Goal: Task Accomplishment & Management: Manage account settings

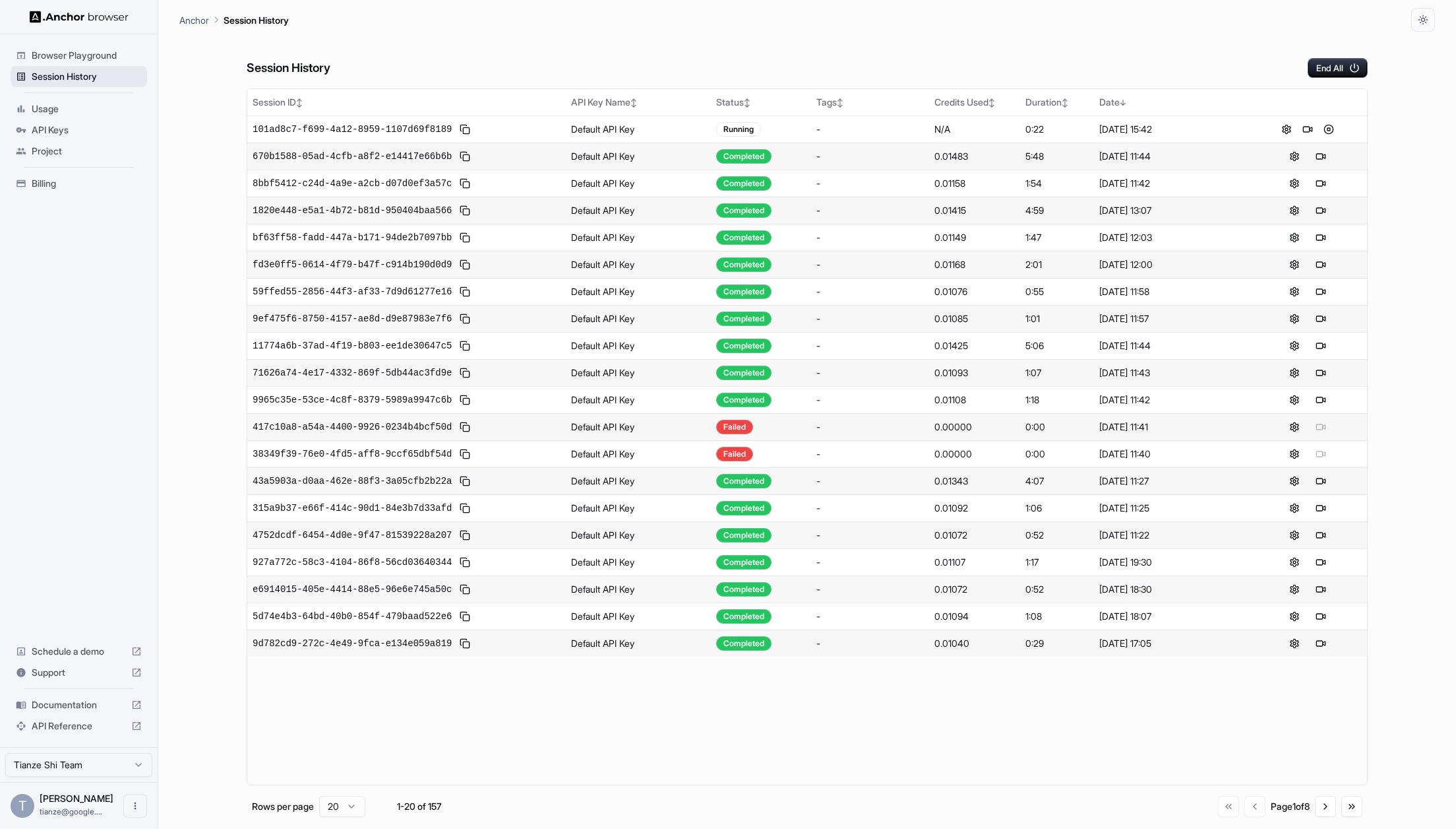
click at [74, 84] on span "Session History" at bounding box center [86, 76] width 110 height 13
click at [1310, 136] on button at bounding box center [1307, 129] width 16 height 16
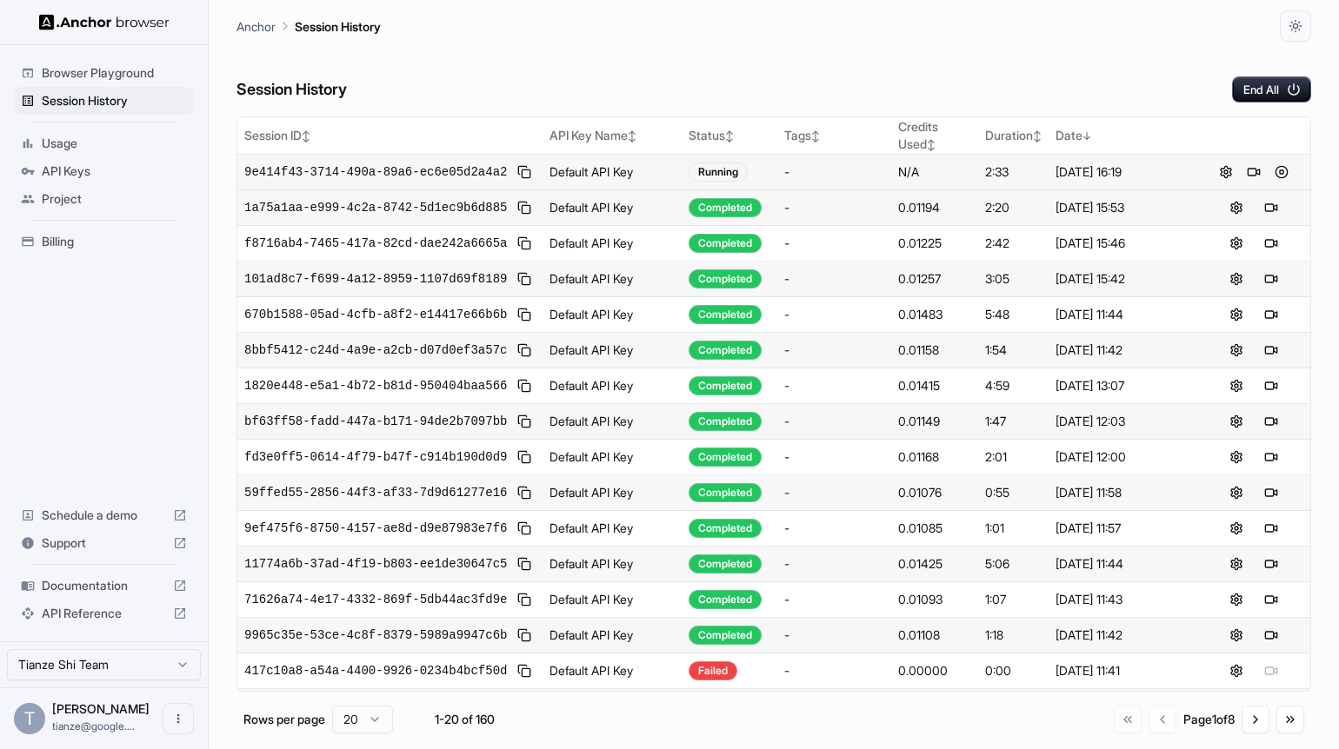
click at [67, 250] on span "Billing" at bounding box center [114, 241] width 145 height 17
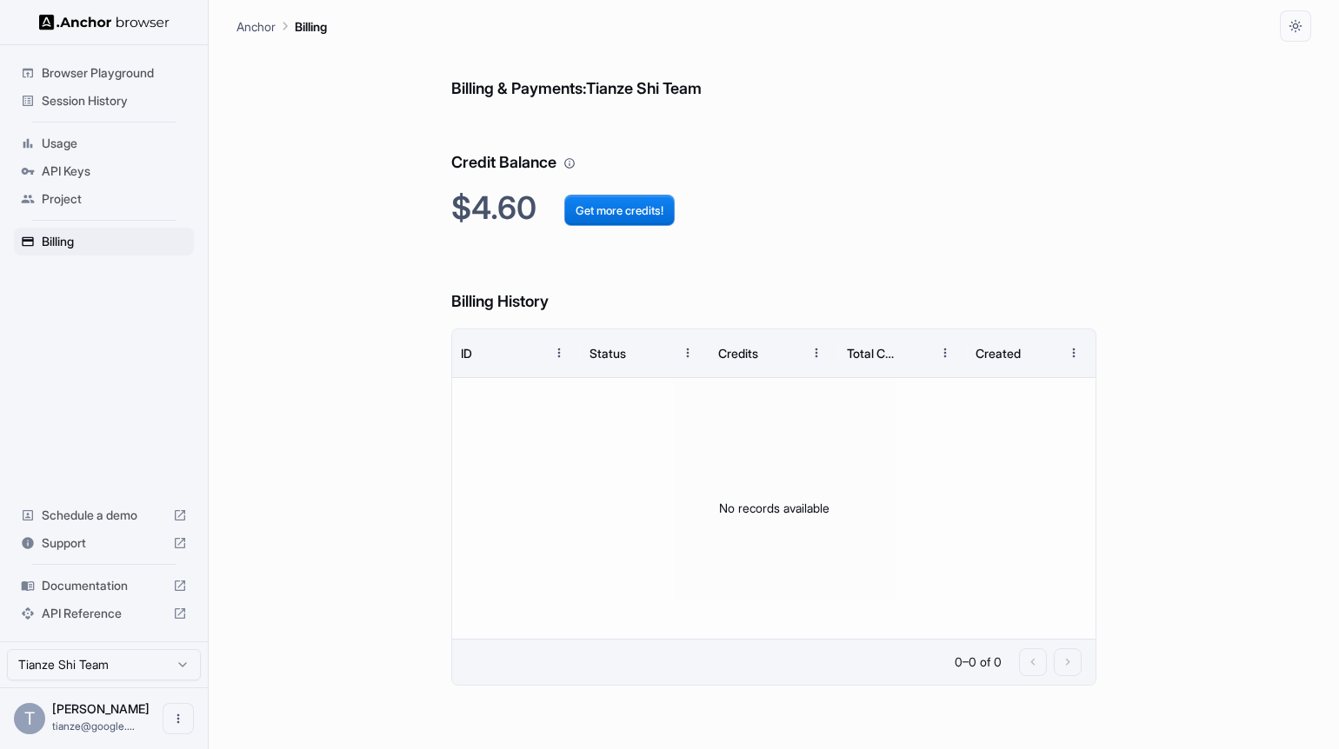
click at [125, 103] on span "Session History" at bounding box center [114, 100] width 145 height 17
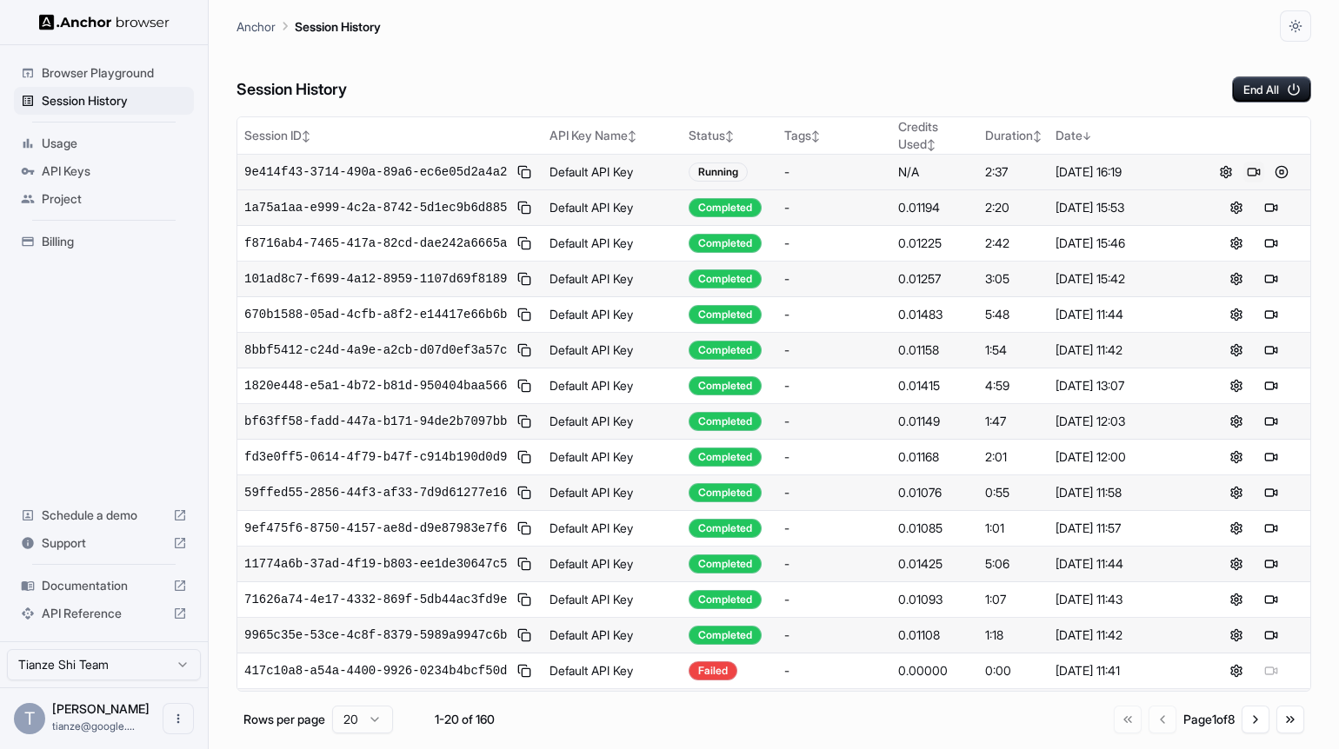
click at [1257, 183] on button at bounding box center [1253, 172] width 21 height 21
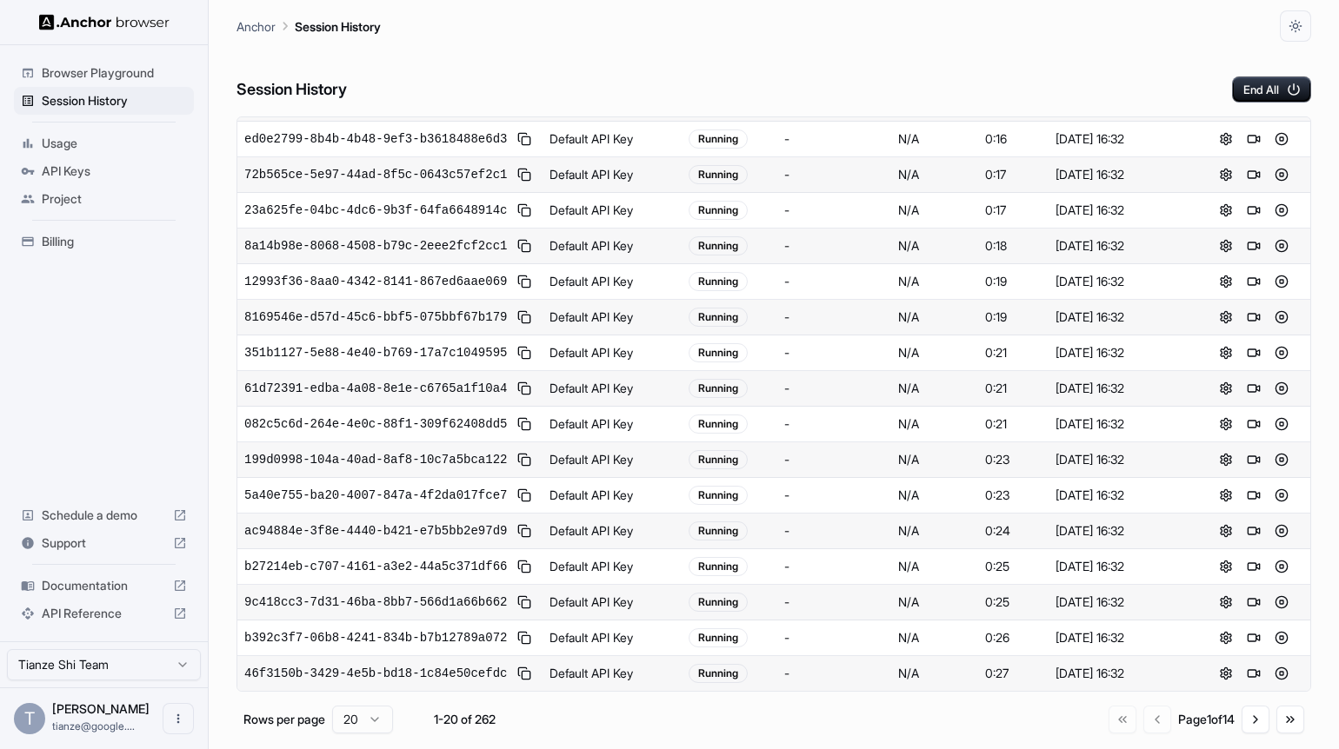
scroll to position [580, 0]
click at [1248, 732] on button "Go to next page" at bounding box center [1255, 720] width 28 height 28
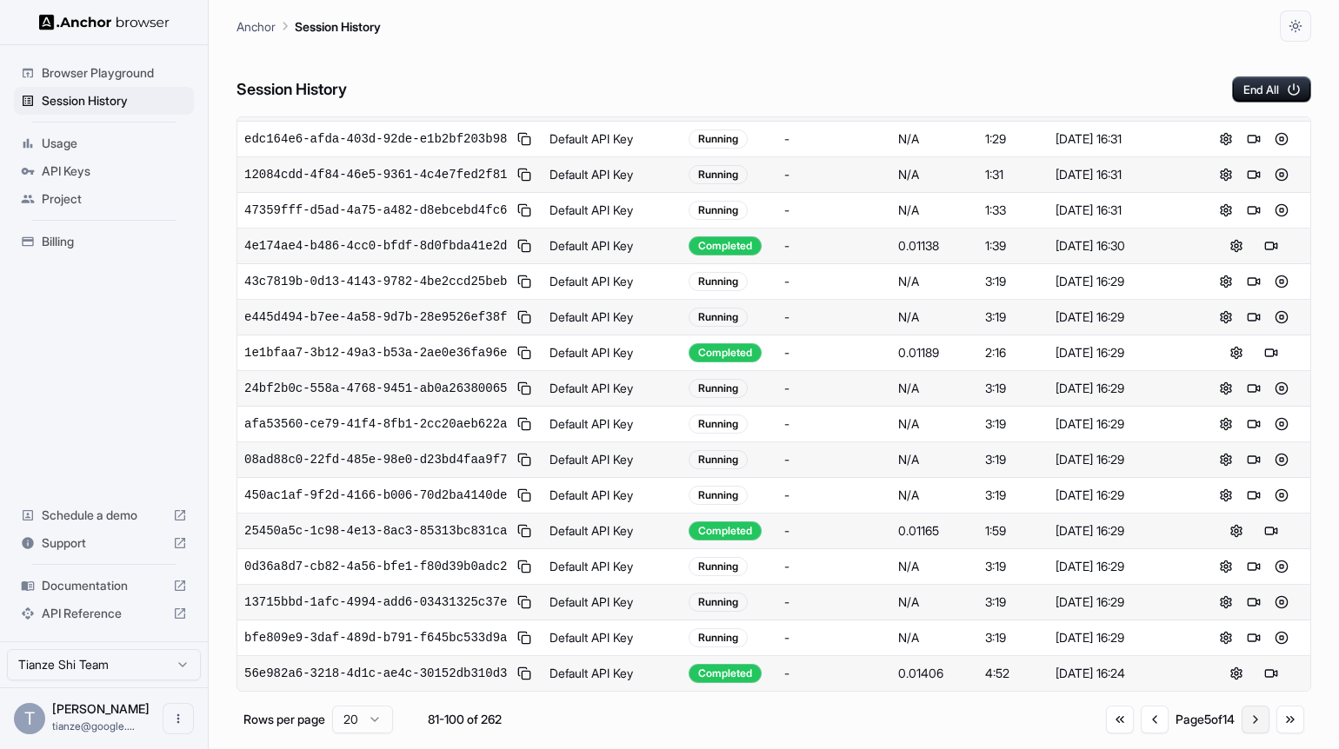
click at [1248, 732] on button "Go to next page" at bounding box center [1255, 720] width 28 height 28
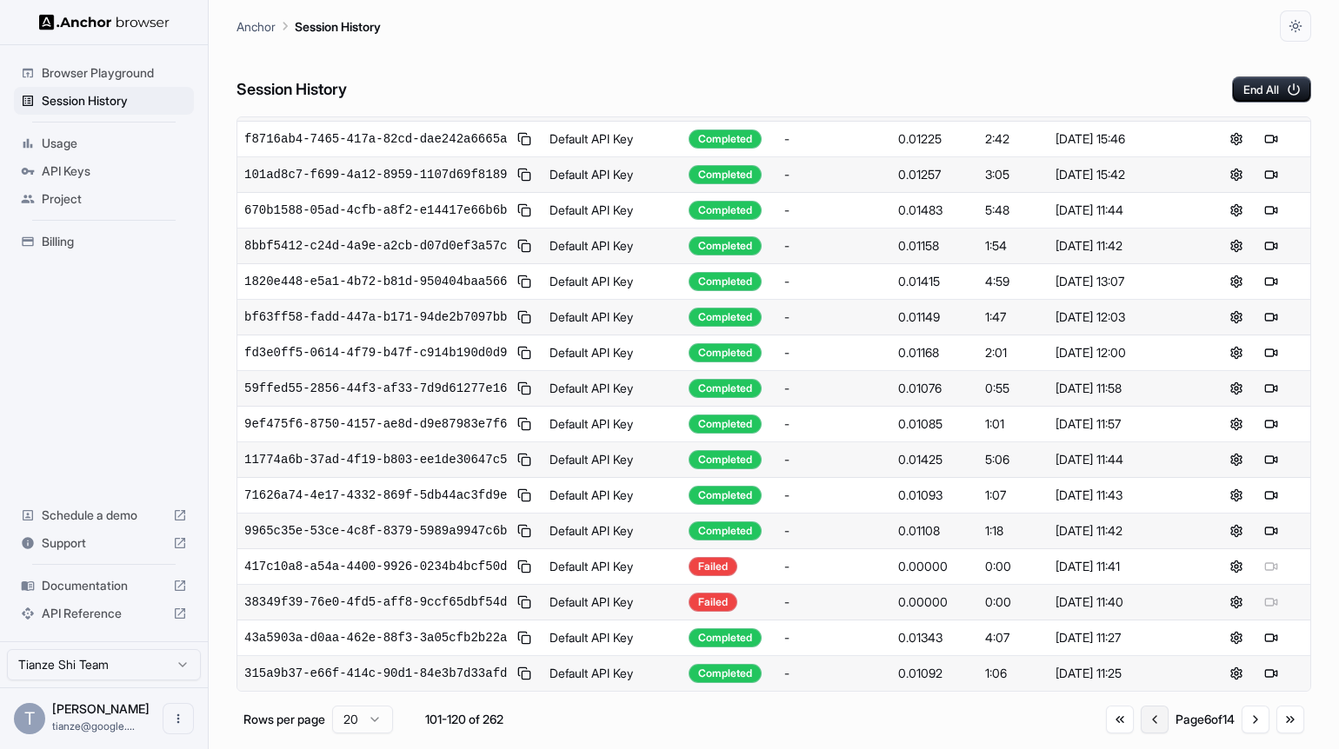
click at [1140, 734] on button "Go to previous page" at bounding box center [1154, 720] width 28 height 28
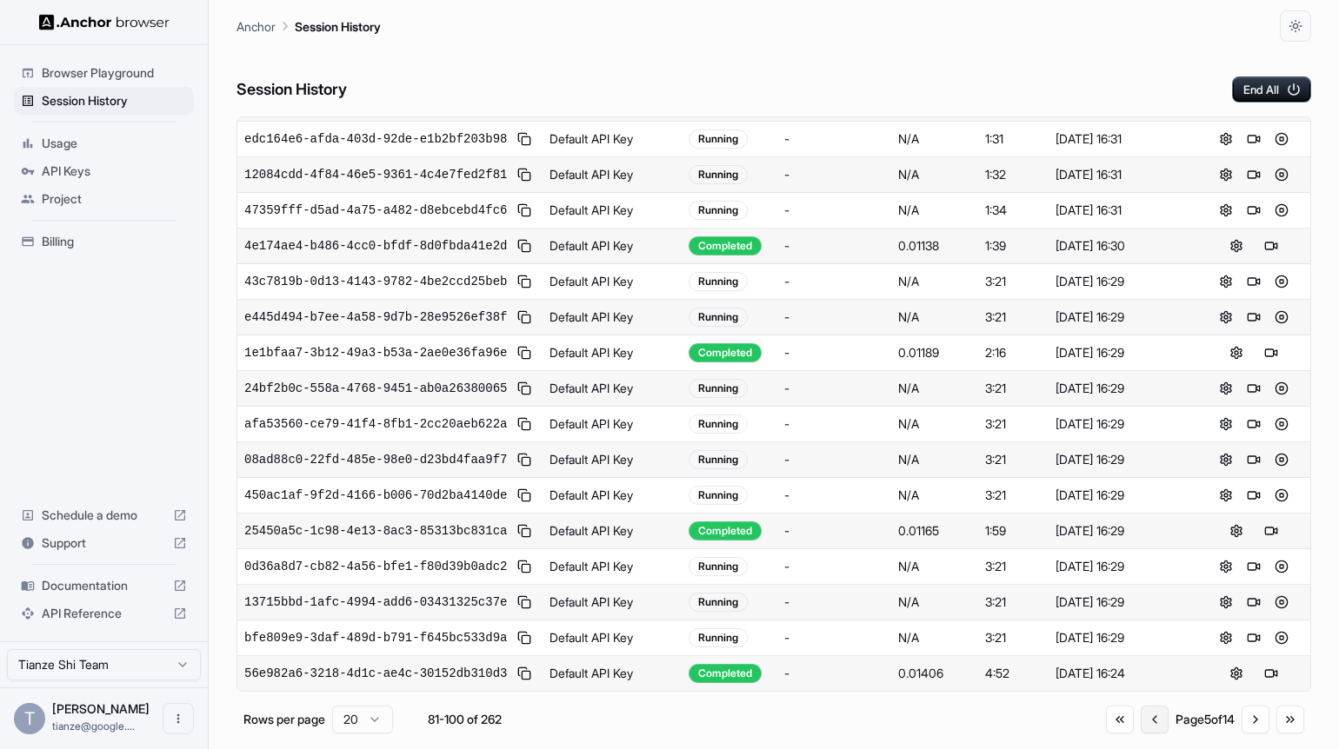
click at [1140, 734] on button "Go to previous page" at bounding box center [1154, 720] width 28 height 28
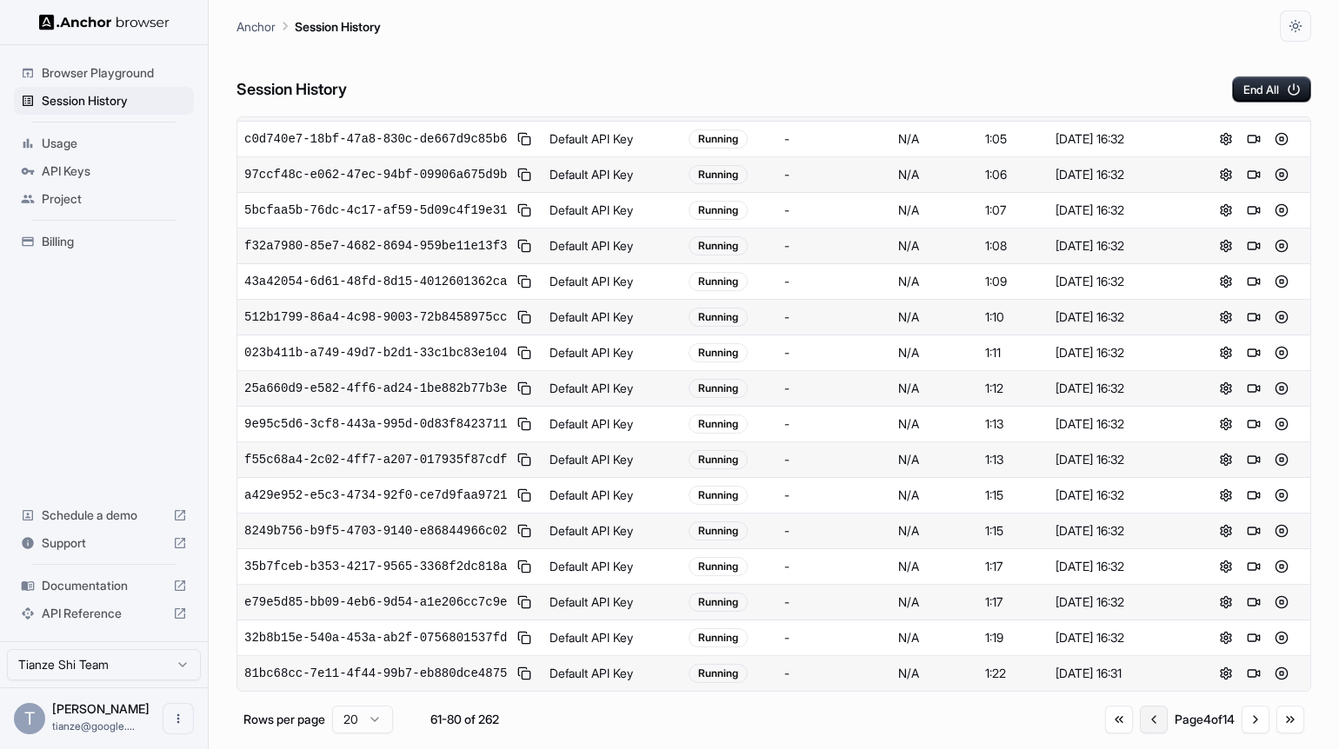
click at [1140, 734] on button "Go to previous page" at bounding box center [1154, 720] width 28 height 28
click at [1118, 734] on div "Go to first page Go to previous page Page 1 of 14 Go to next page Go to last pa…" at bounding box center [1206, 720] width 196 height 28
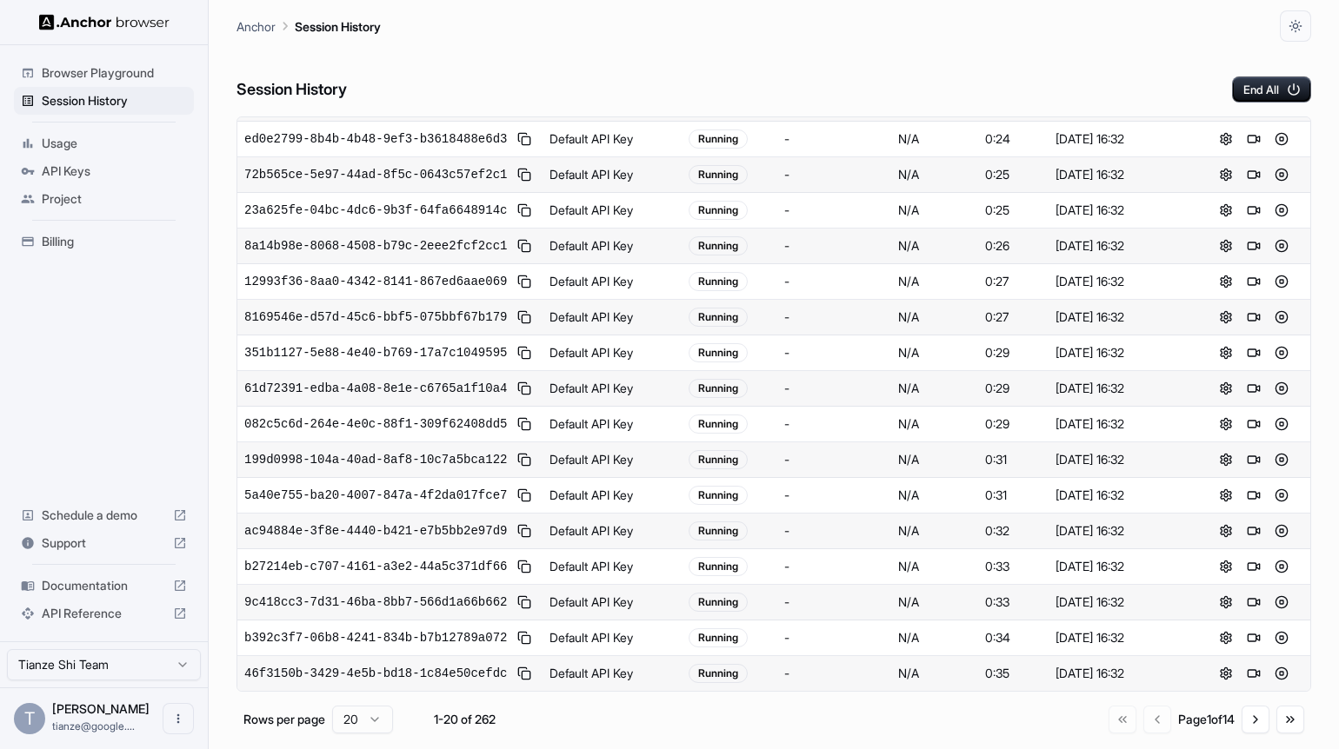
click at [1121, 733] on div "Go to first page Go to previous page Page 1 of 14 Go to next page Go to last pa…" at bounding box center [1206, 720] width 196 height 28
click at [1108, 733] on div "Go to first page Go to previous page Page 1 of 14 Go to next page Go to last pa…" at bounding box center [1206, 720] width 196 height 28
click at [993, 89] on div "Session History End All" at bounding box center [773, 72] width 1074 height 61
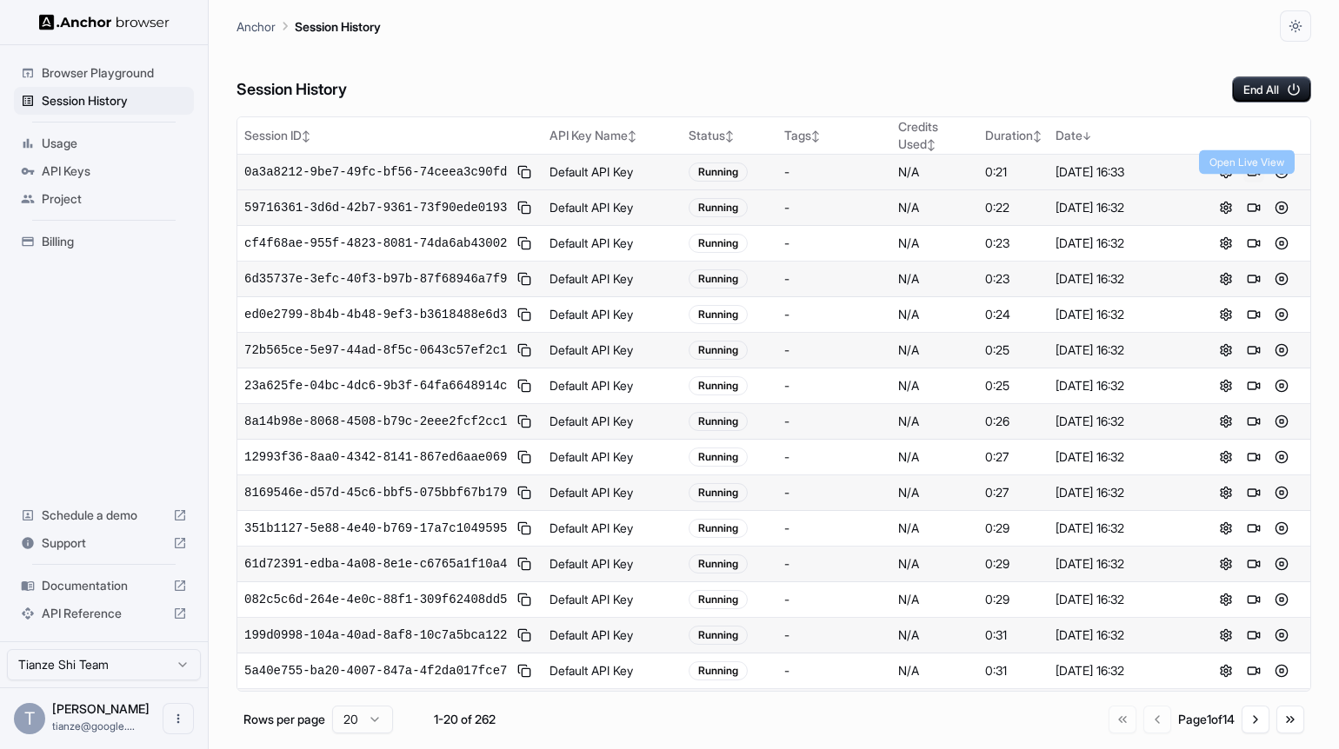
click at [1255, 183] on button at bounding box center [1253, 172] width 21 height 21
click at [1255, 218] on button at bounding box center [1253, 207] width 21 height 21
click at [1255, 254] on button at bounding box center [1253, 243] width 21 height 21
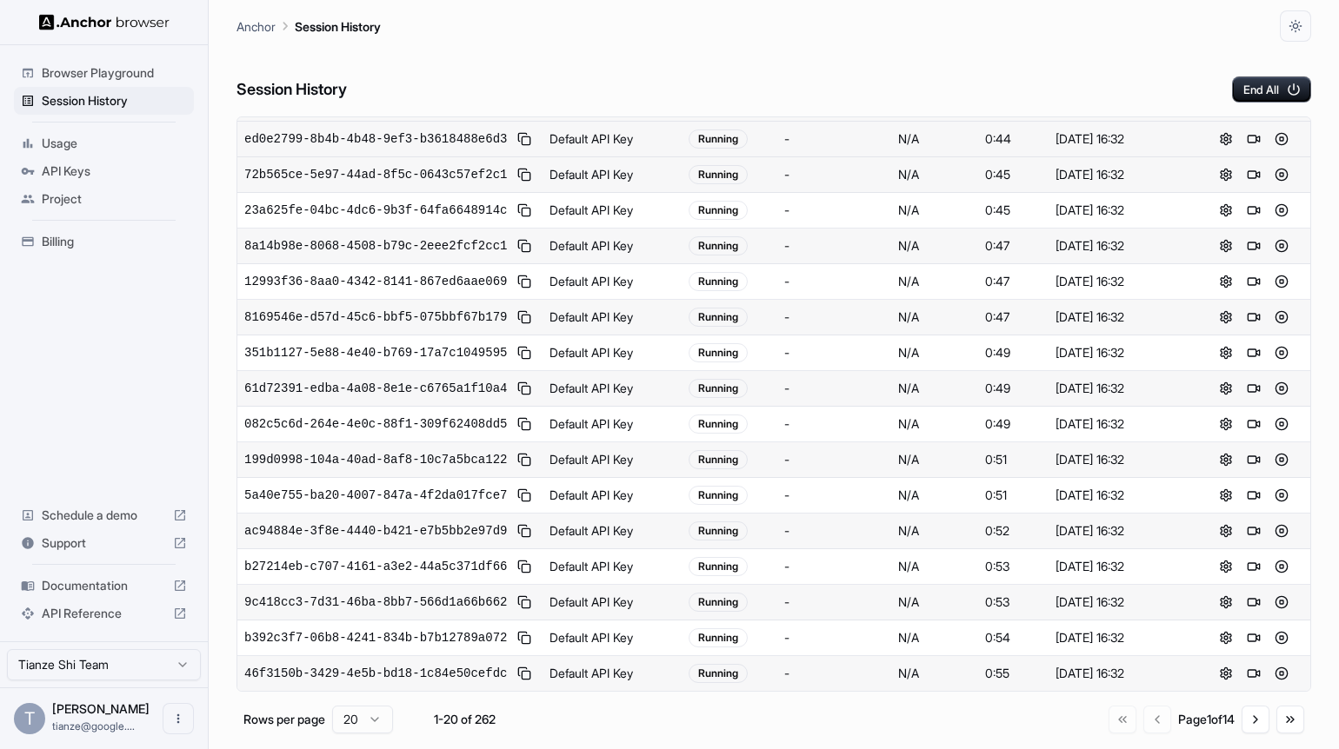
scroll to position [580, 0]
click at [1247, 728] on button "Go to next page" at bounding box center [1255, 720] width 28 height 28
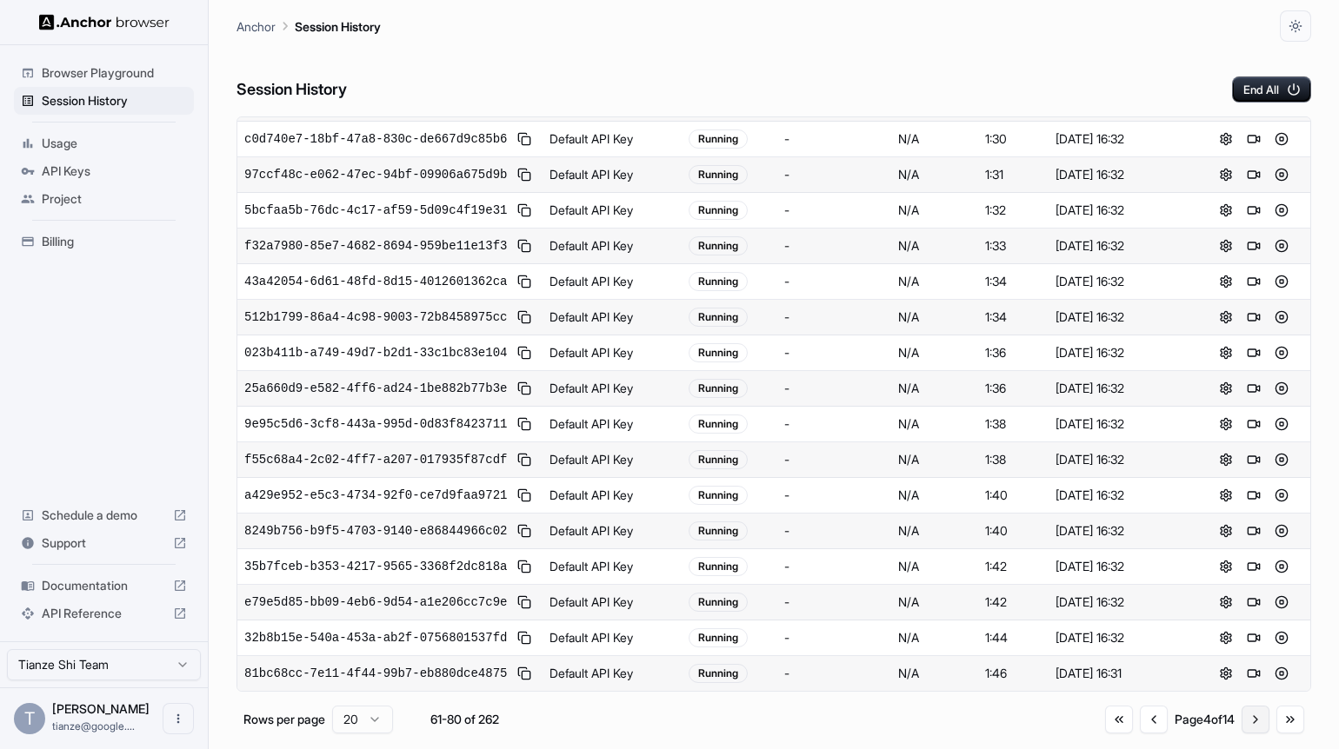
click at [1247, 728] on button "Go to next page" at bounding box center [1255, 720] width 28 height 28
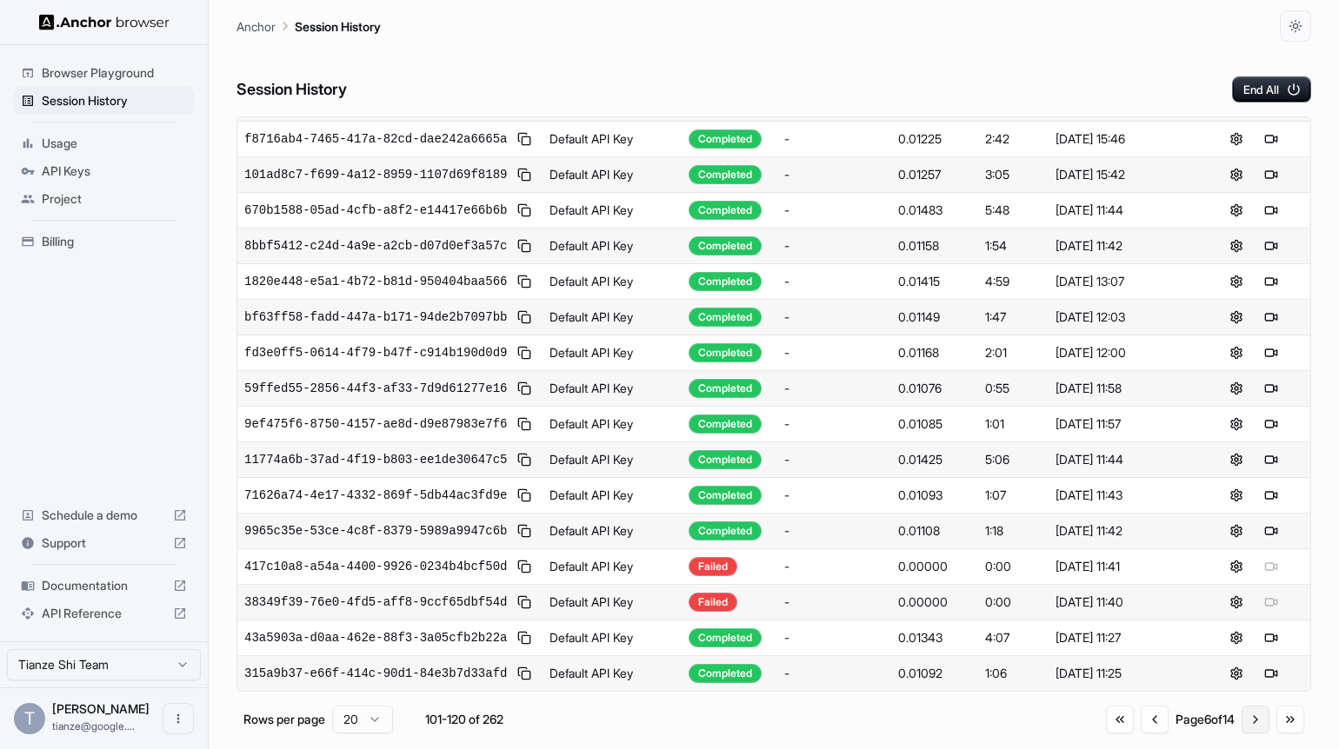
click at [1247, 728] on button "Go to next page" at bounding box center [1255, 720] width 28 height 28
click at [1140, 727] on button "Go to previous page" at bounding box center [1154, 720] width 28 height 28
click at [1141, 727] on button "Go to previous page" at bounding box center [1155, 720] width 28 height 28
click at [1140, 727] on button "Go to previous page" at bounding box center [1154, 720] width 28 height 28
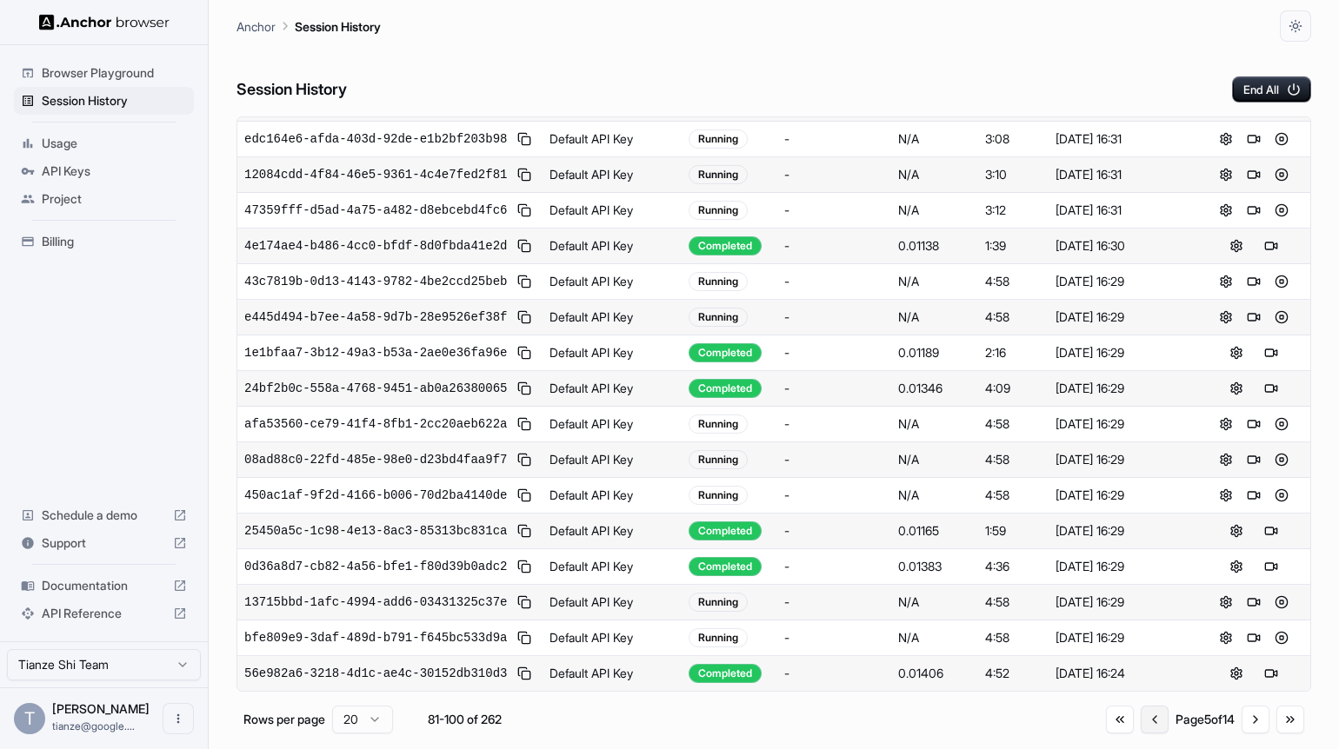
click at [1140, 734] on button "Go to previous page" at bounding box center [1154, 720] width 28 height 28
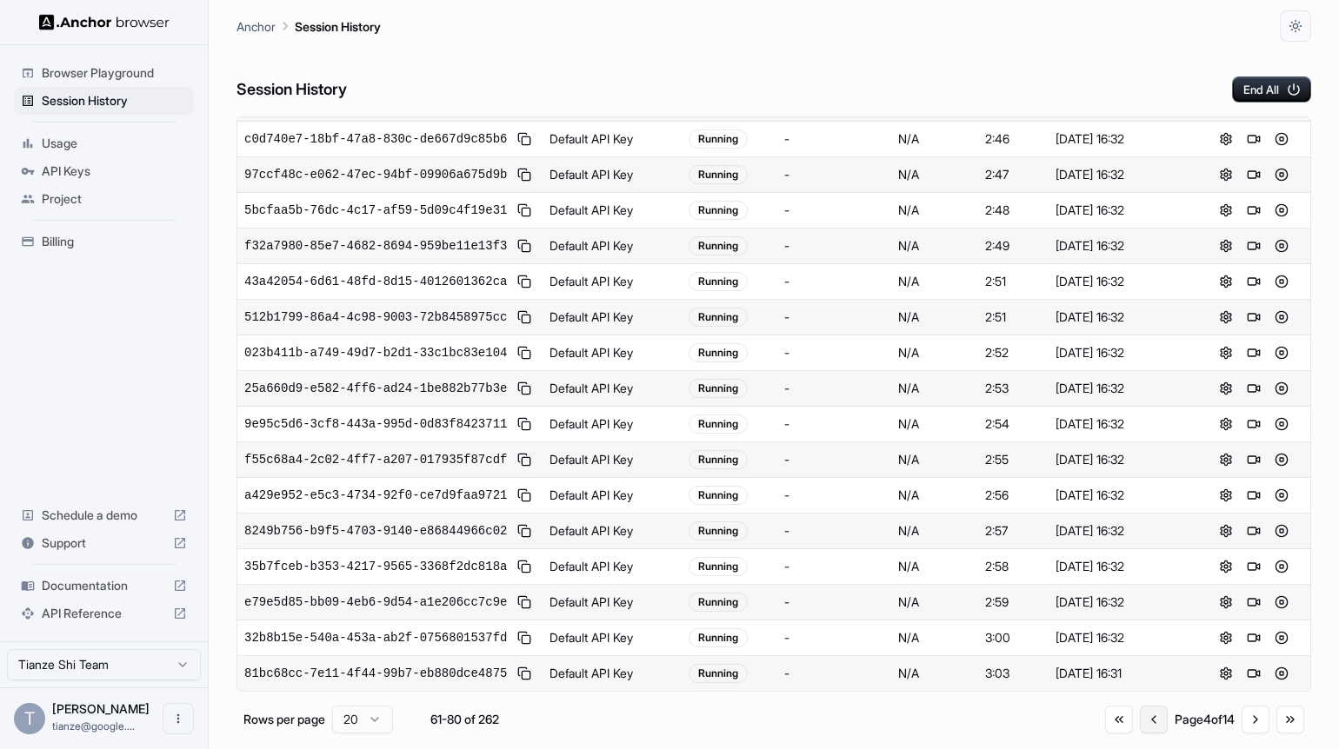
click at [1140, 734] on button "Go to previous page" at bounding box center [1154, 720] width 28 height 28
click at [1243, 734] on button "Go to next page" at bounding box center [1255, 720] width 28 height 28
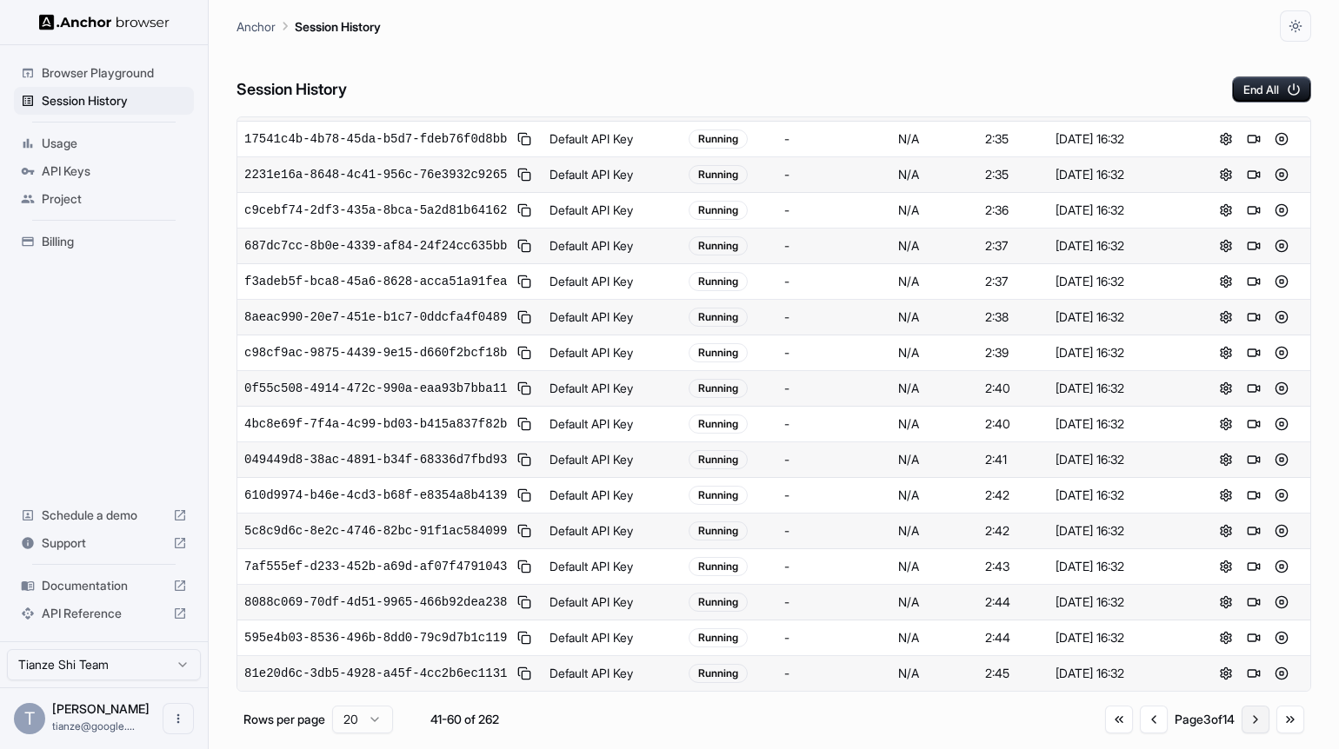
click at [1243, 734] on button "Go to next page" at bounding box center [1255, 720] width 28 height 28
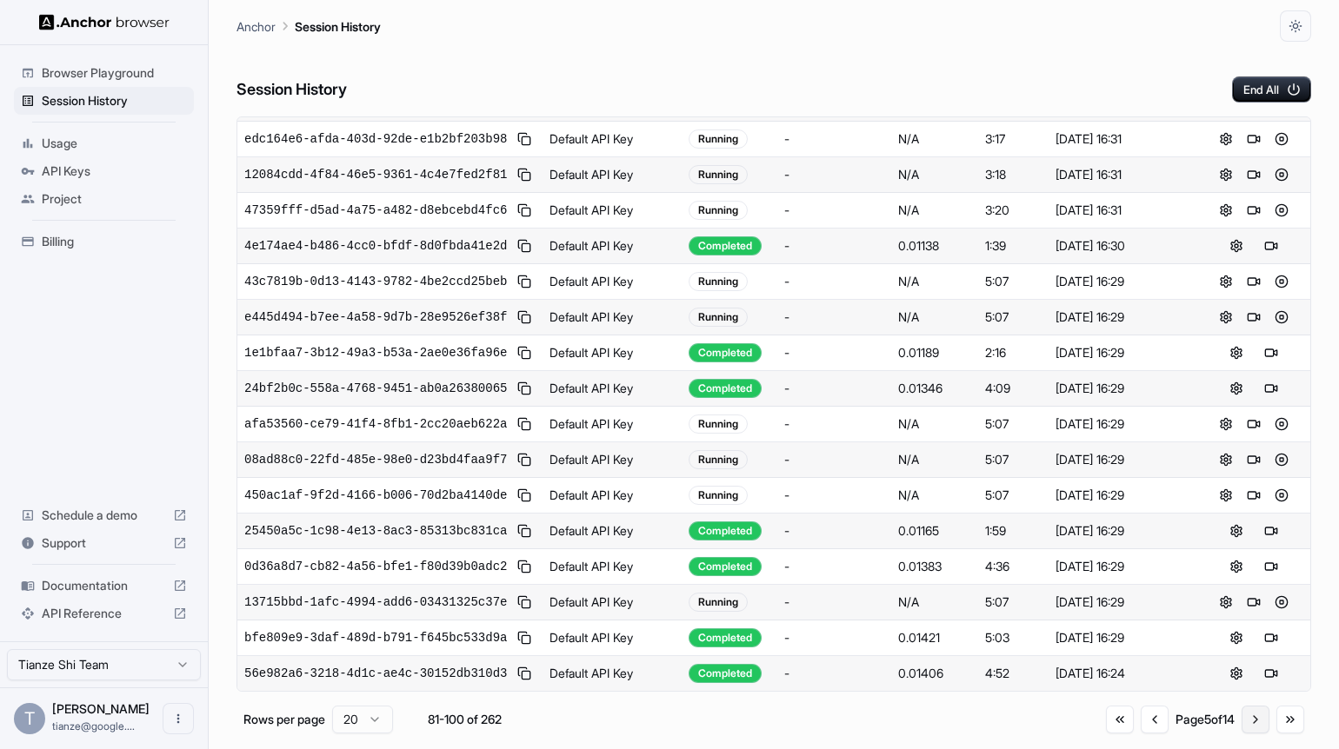
click at [1252, 728] on button "Go to next page" at bounding box center [1255, 720] width 28 height 28
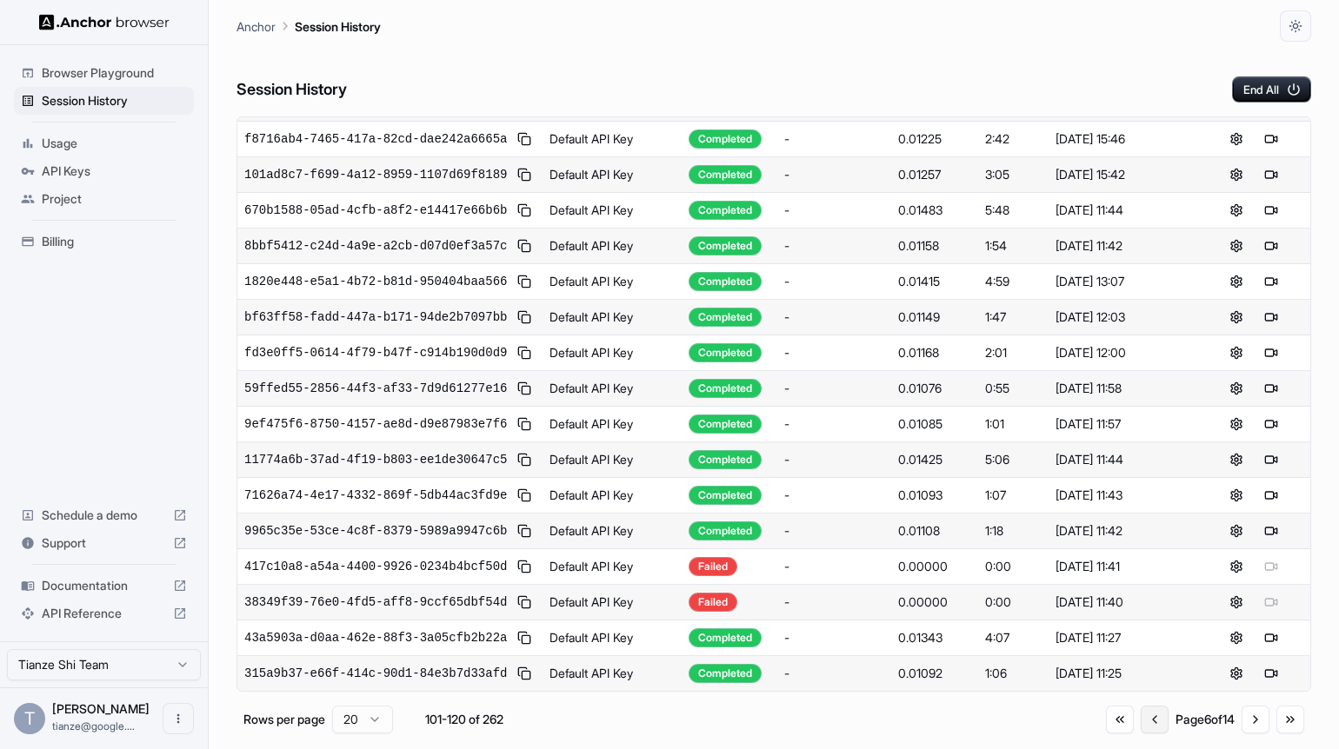
click at [1140, 732] on button "Go to previous page" at bounding box center [1154, 720] width 28 height 28
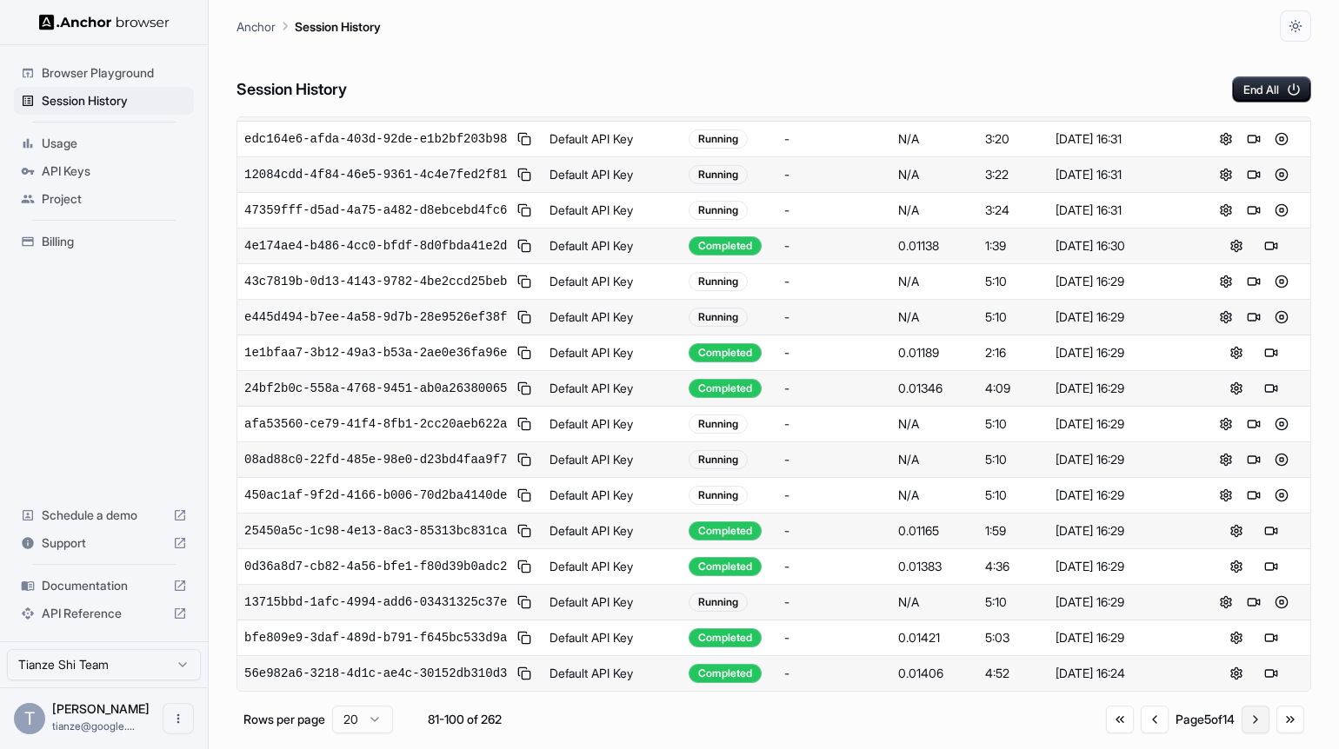
click at [1257, 733] on button "Go to next page" at bounding box center [1255, 720] width 28 height 28
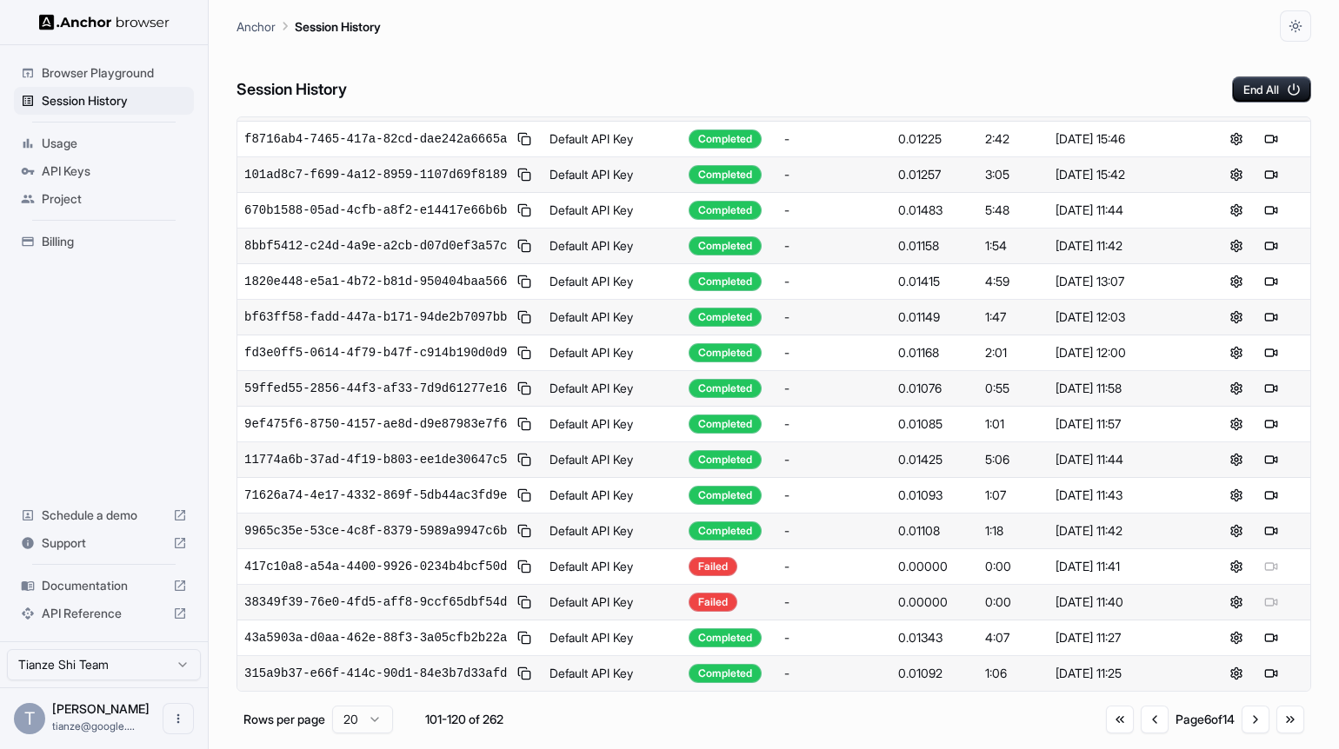
scroll to position [0, 0]
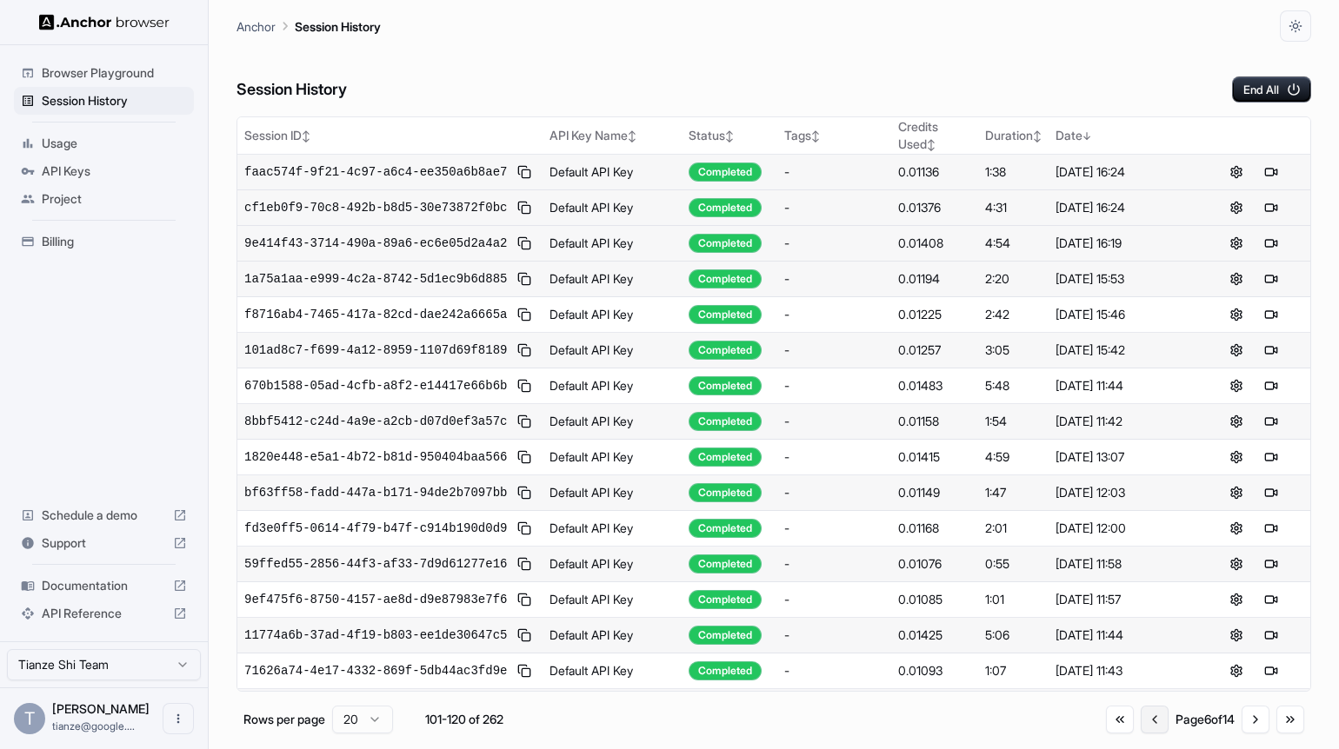
click at [1140, 734] on button "Go to previous page" at bounding box center [1154, 720] width 28 height 28
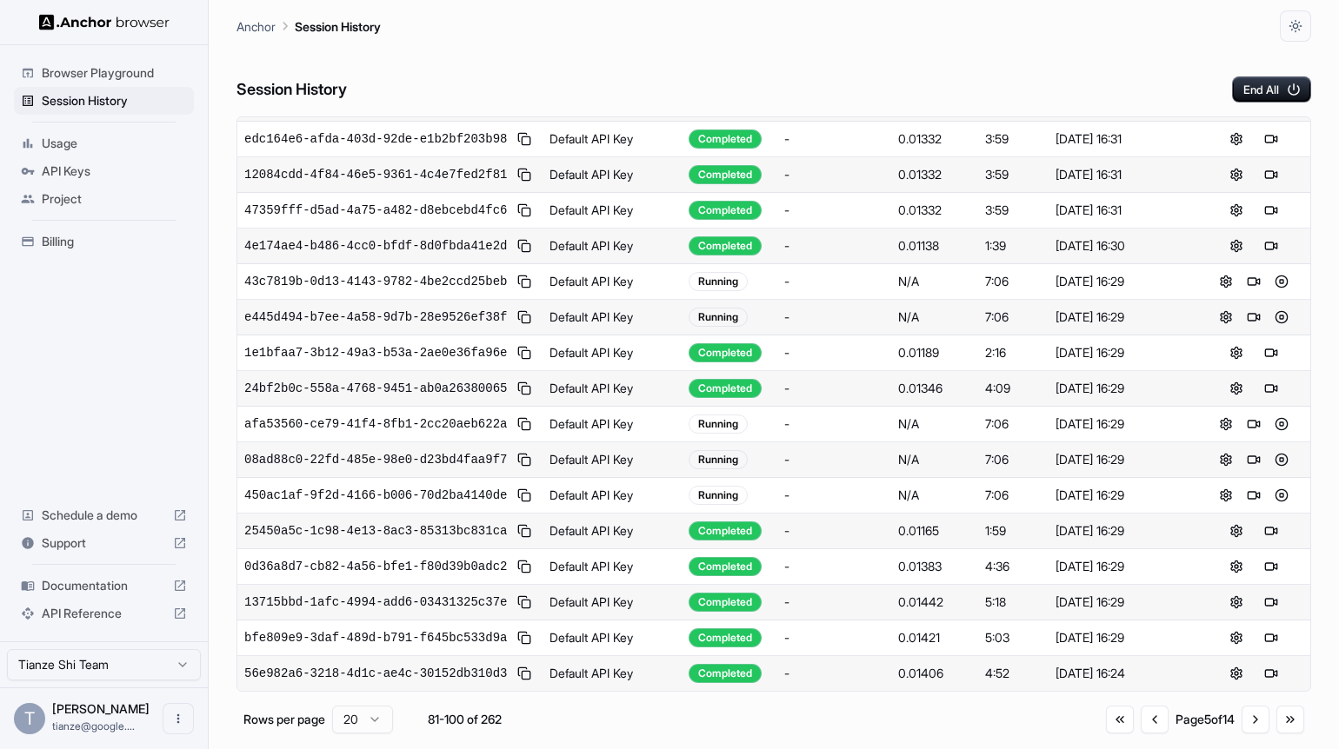
scroll to position [539, 0]
click at [1140, 733] on button "Go to previous page" at bounding box center [1154, 720] width 28 height 28
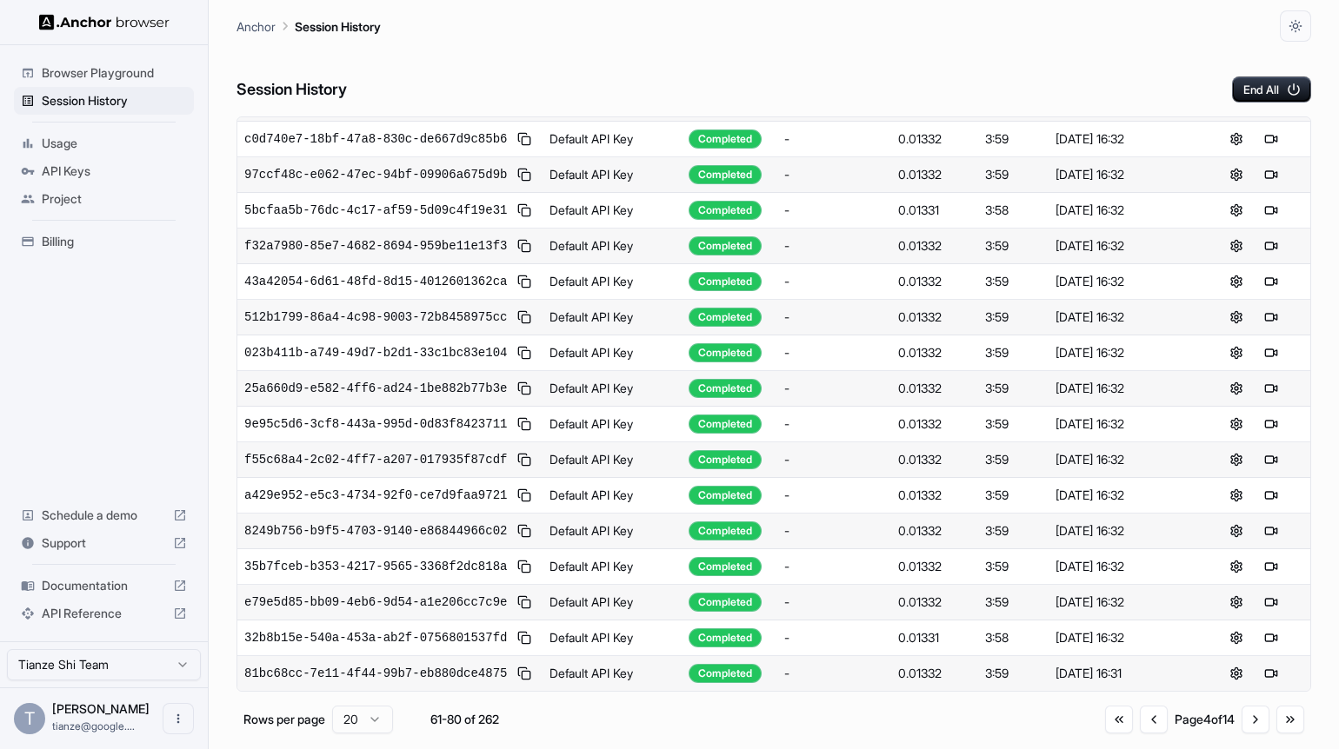
scroll to position [580, 0]
click at [1140, 730] on button "Go to previous page" at bounding box center [1154, 720] width 28 height 28
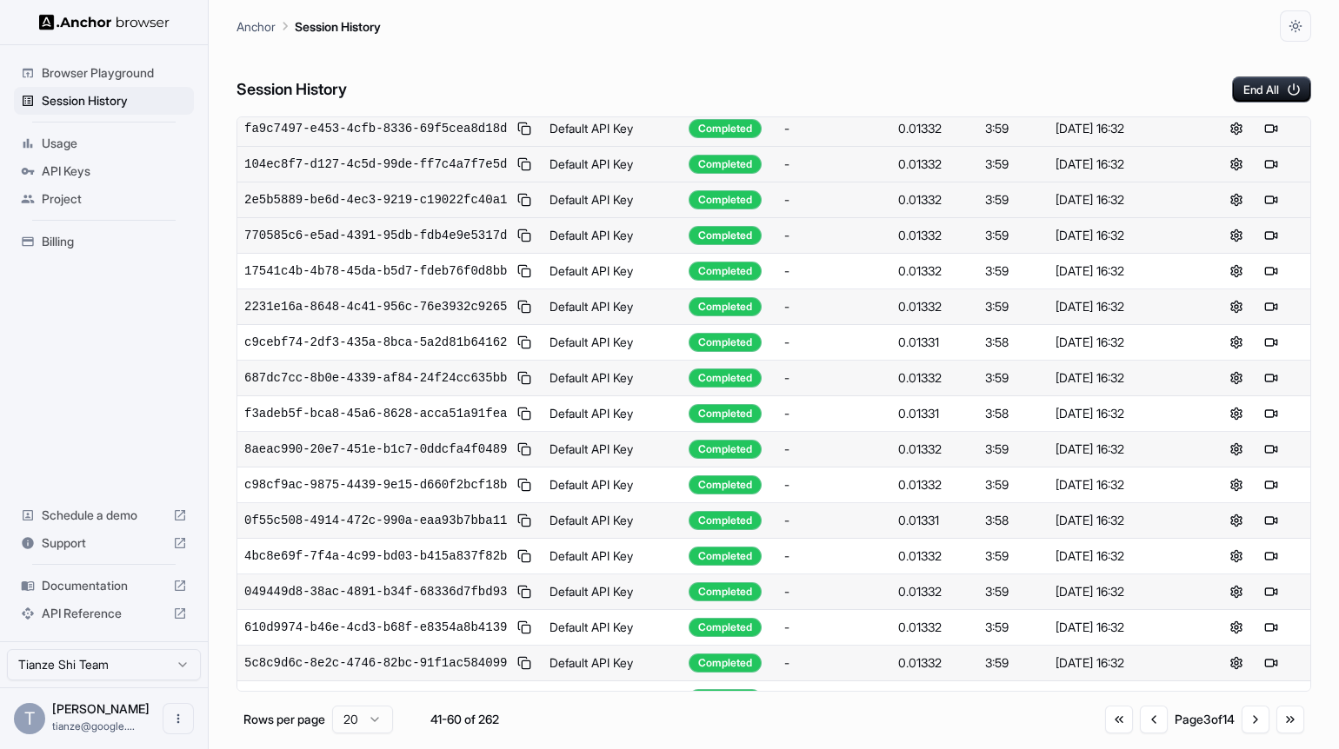
scroll to position [0, 0]
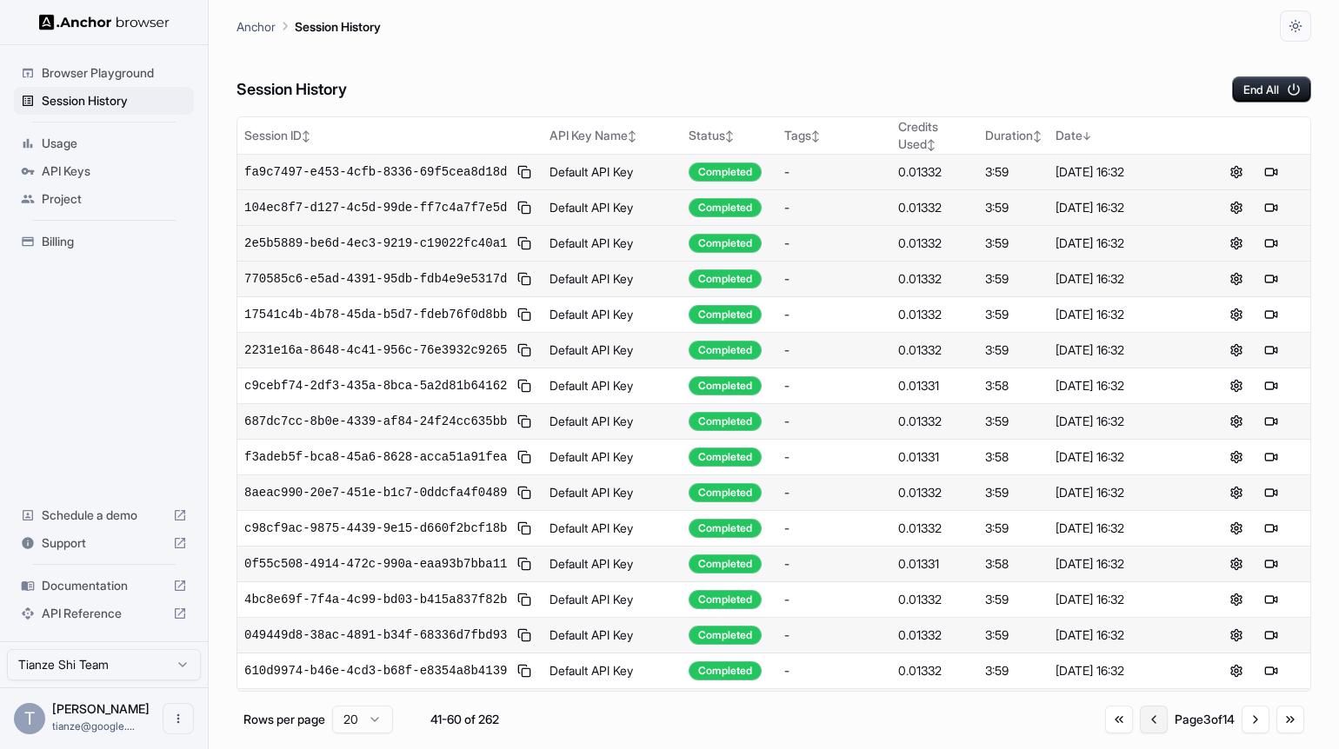
click at [1140, 725] on button "Go to previous page" at bounding box center [1154, 720] width 28 height 28
click at [1140, 731] on button "Go to previous page" at bounding box center [1154, 720] width 28 height 28
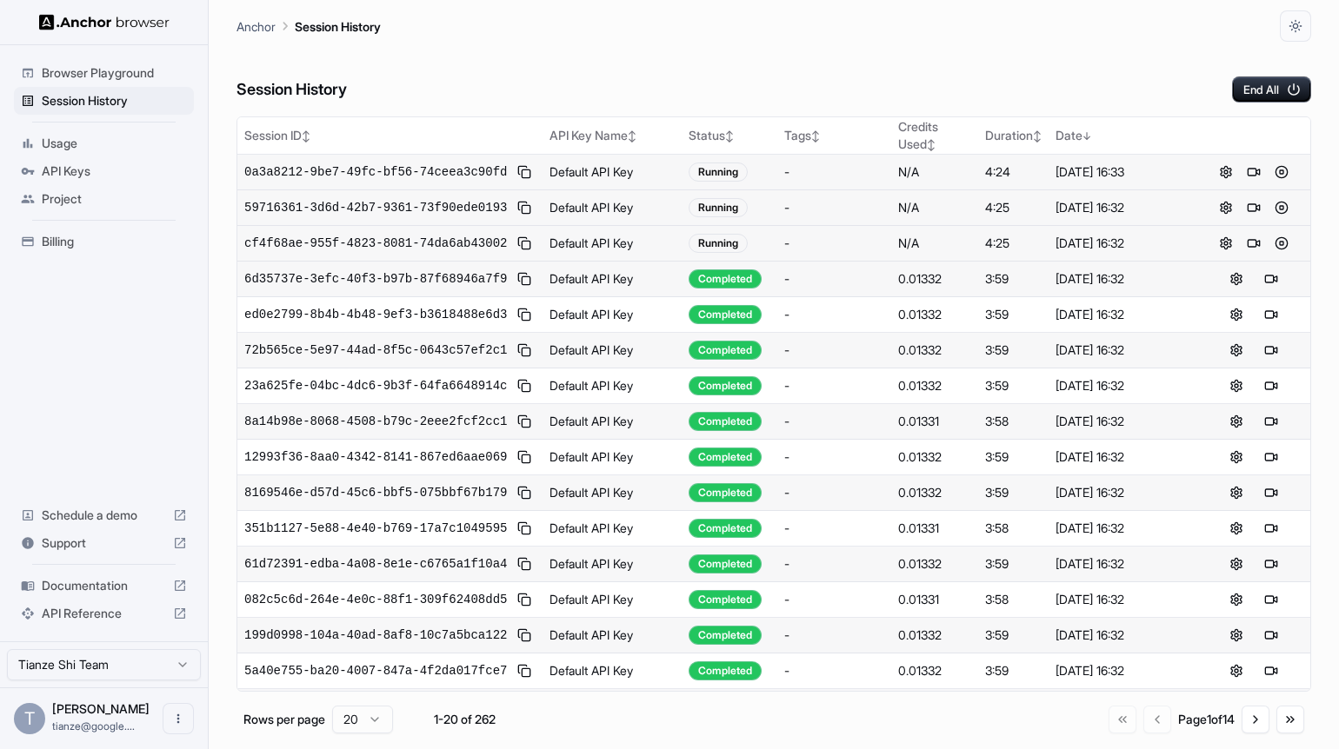
click at [70, 250] on span "Billing" at bounding box center [114, 241] width 145 height 17
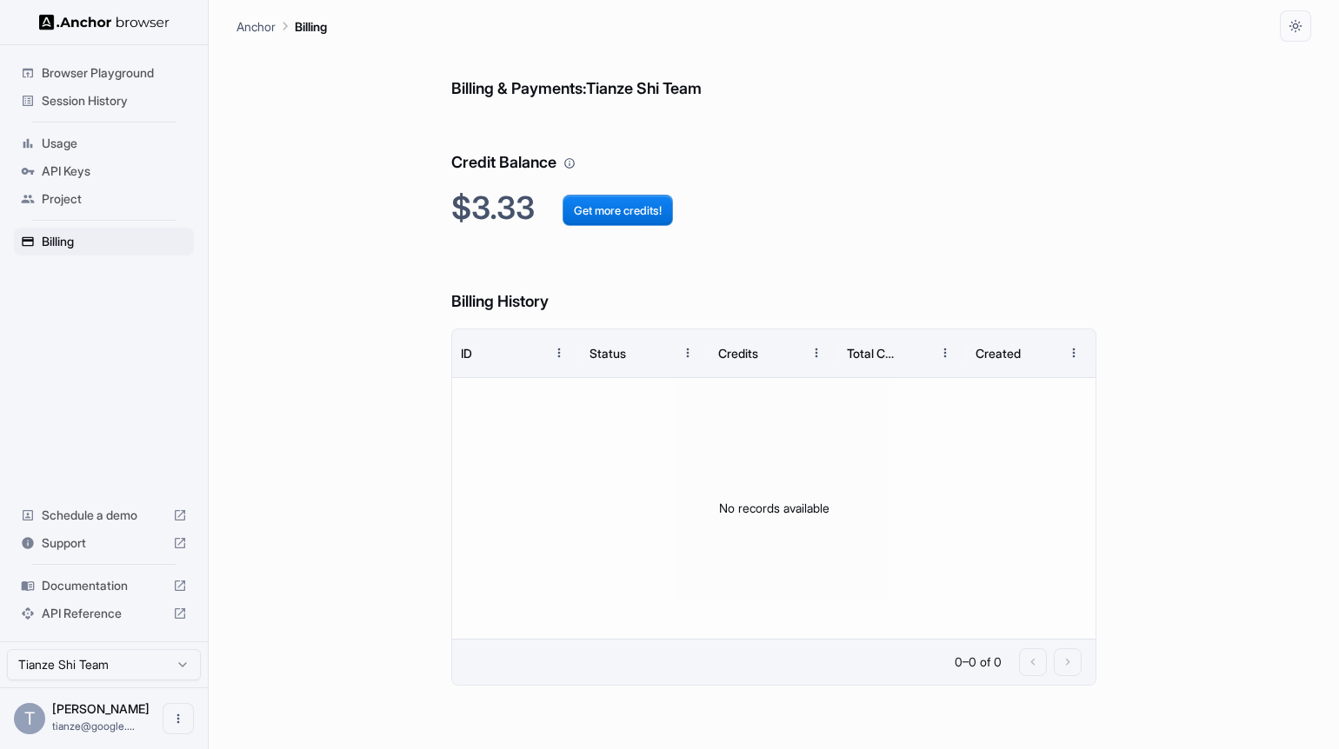
click at [116, 110] on span "Session History" at bounding box center [114, 100] width 145 height 17
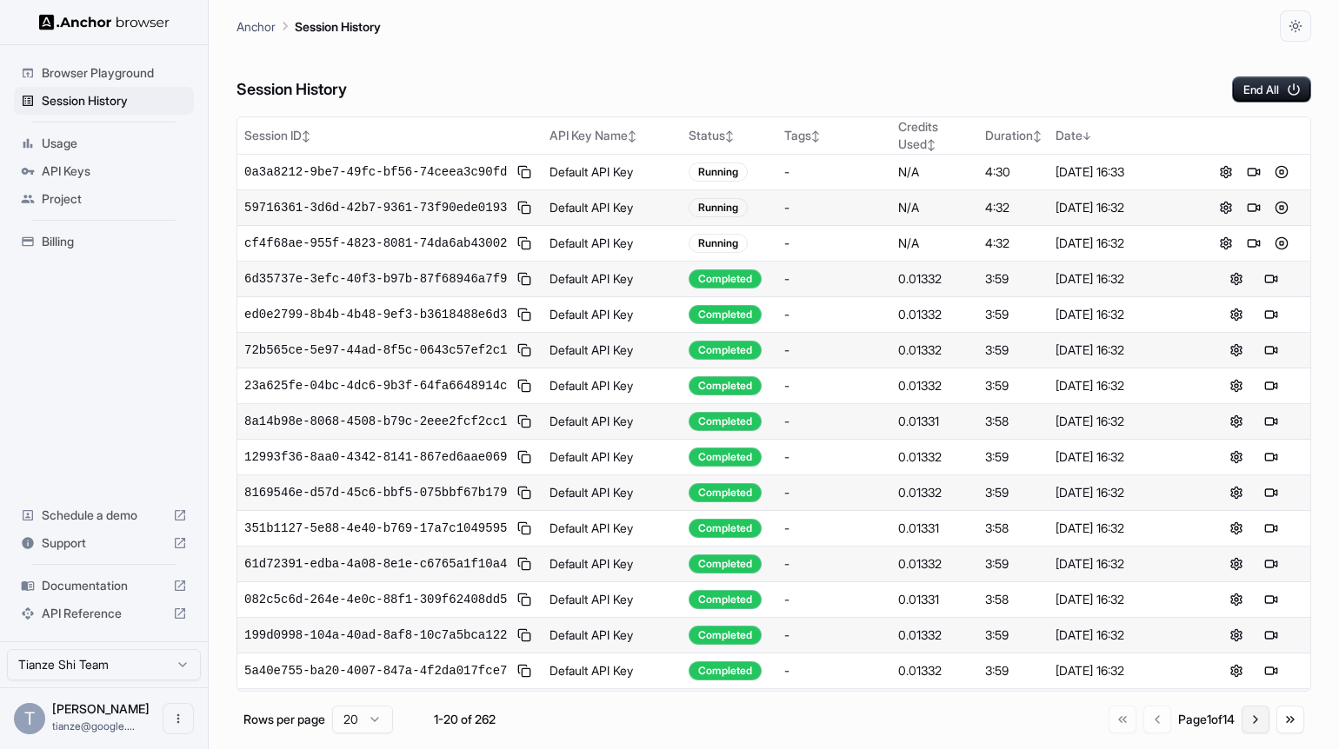
click at [1244, 734] on button "Go to next page" at bounding box center [1255, 720] width 28 height 28
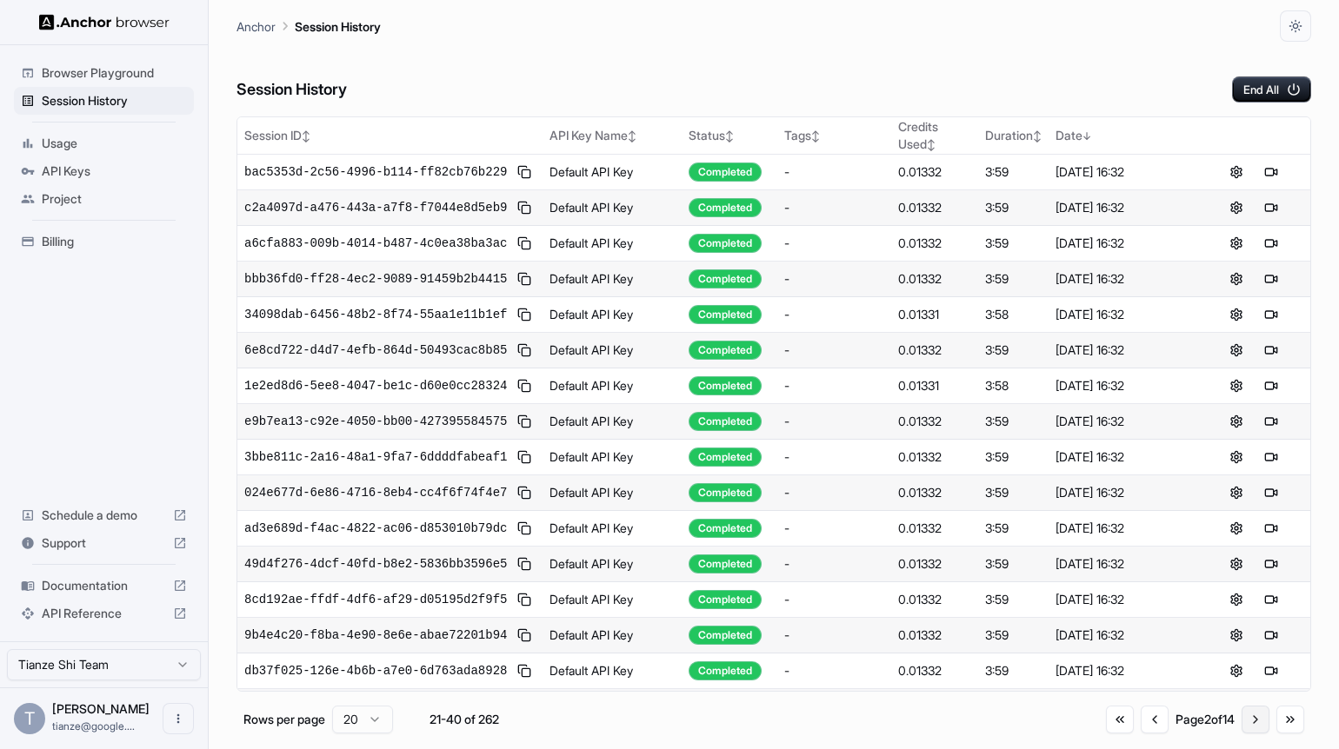
click at [1244, 734] on button "Go to next page" at bounding box center [1255, 720] width 28 height 28
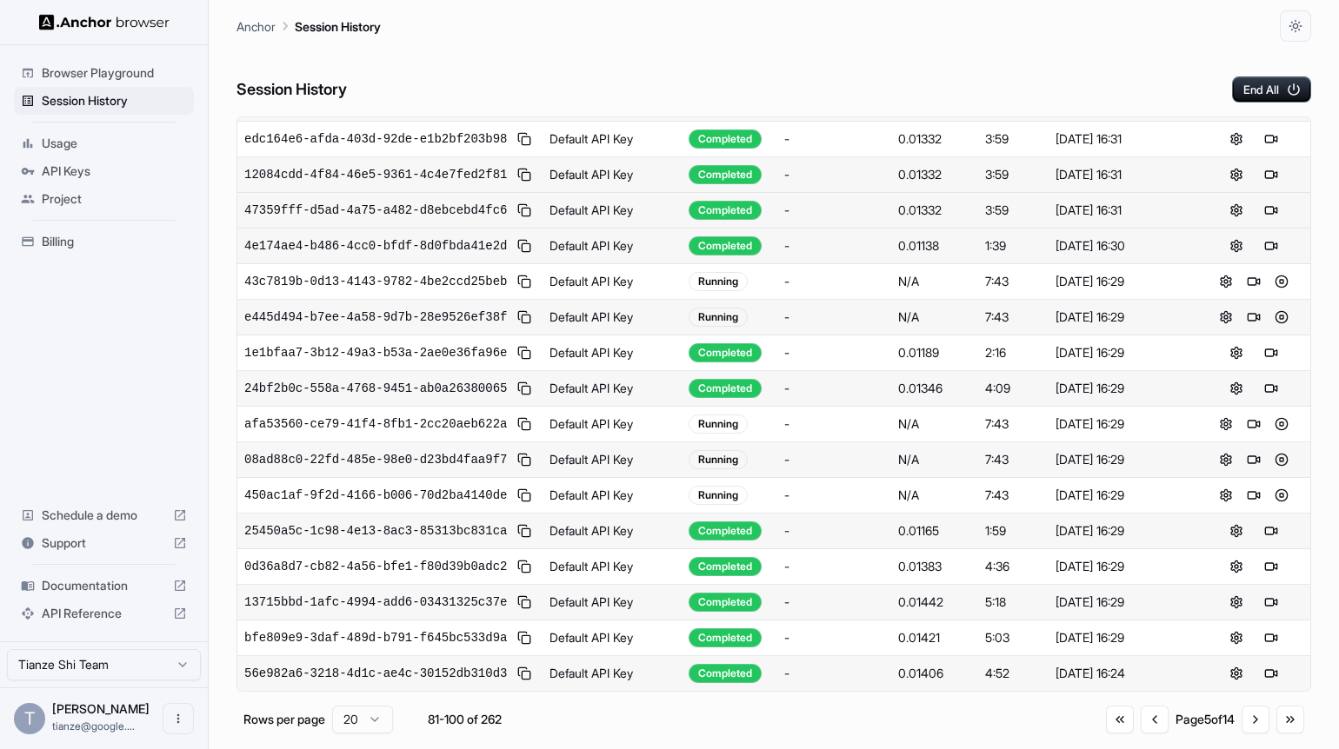
scroll to position [544, 0]
click at [1256, 485] on button at bounding box center [1253, 495] width 21 height 21
click at [1251, 449] on button at bounding box center [1253, 459] width 21 height 21
click at [1256, 414] on button at bounding box center [1253, 424] width 21 height 21
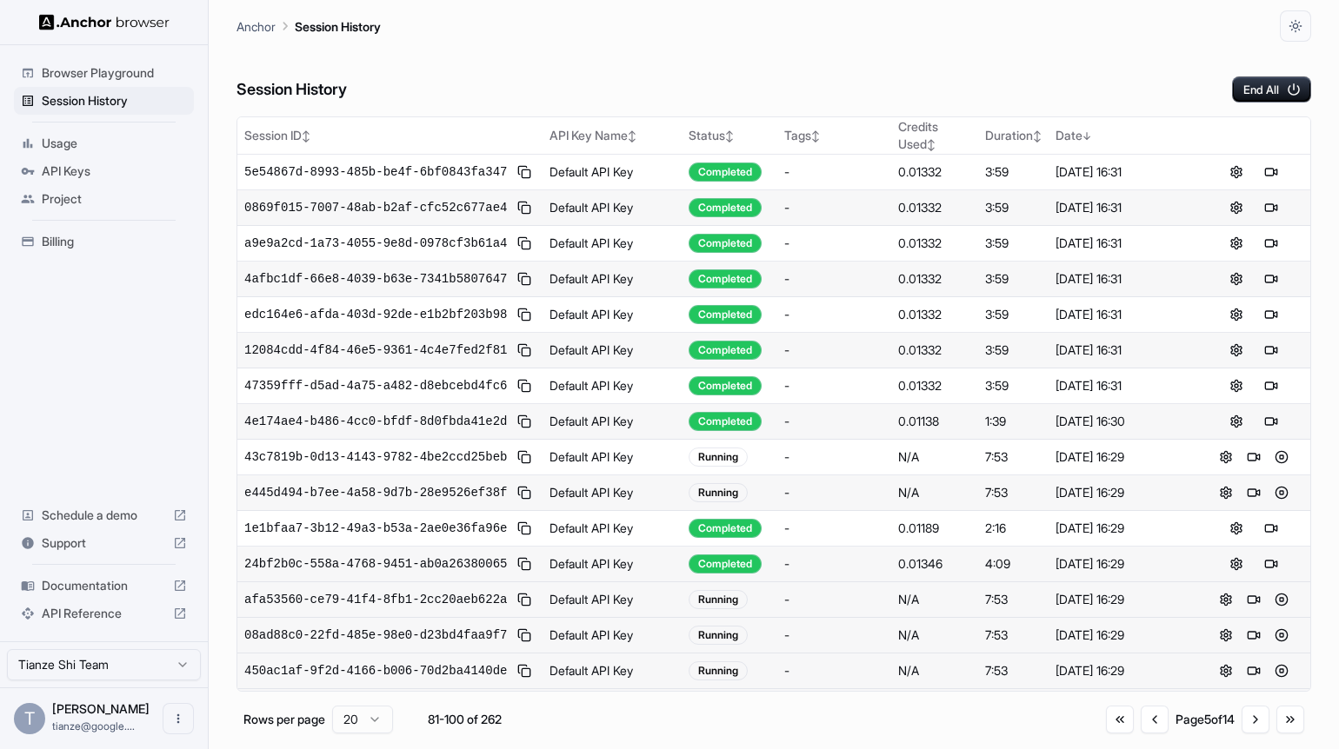
scroll to position [580, 0]
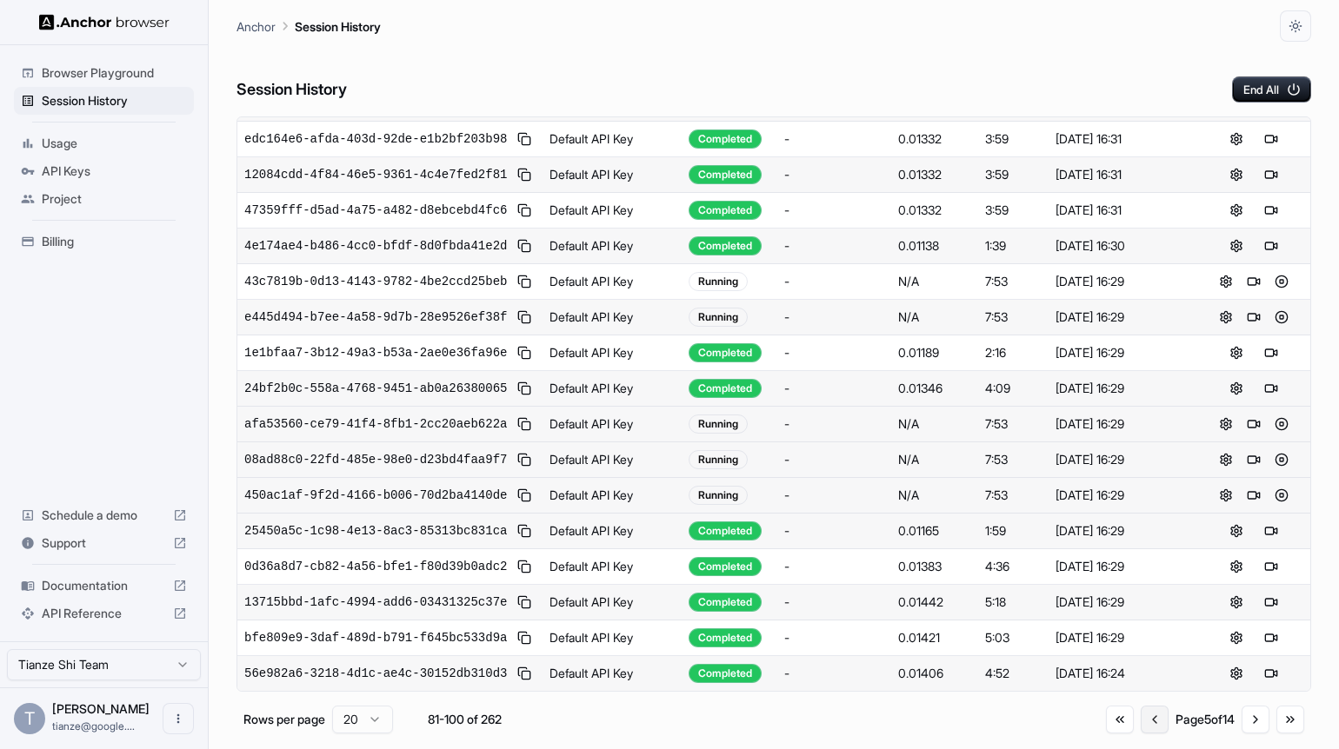
click at [1140, 733] on button "Go to previous page" at bounding box center [1154, 720] width 28 height 28
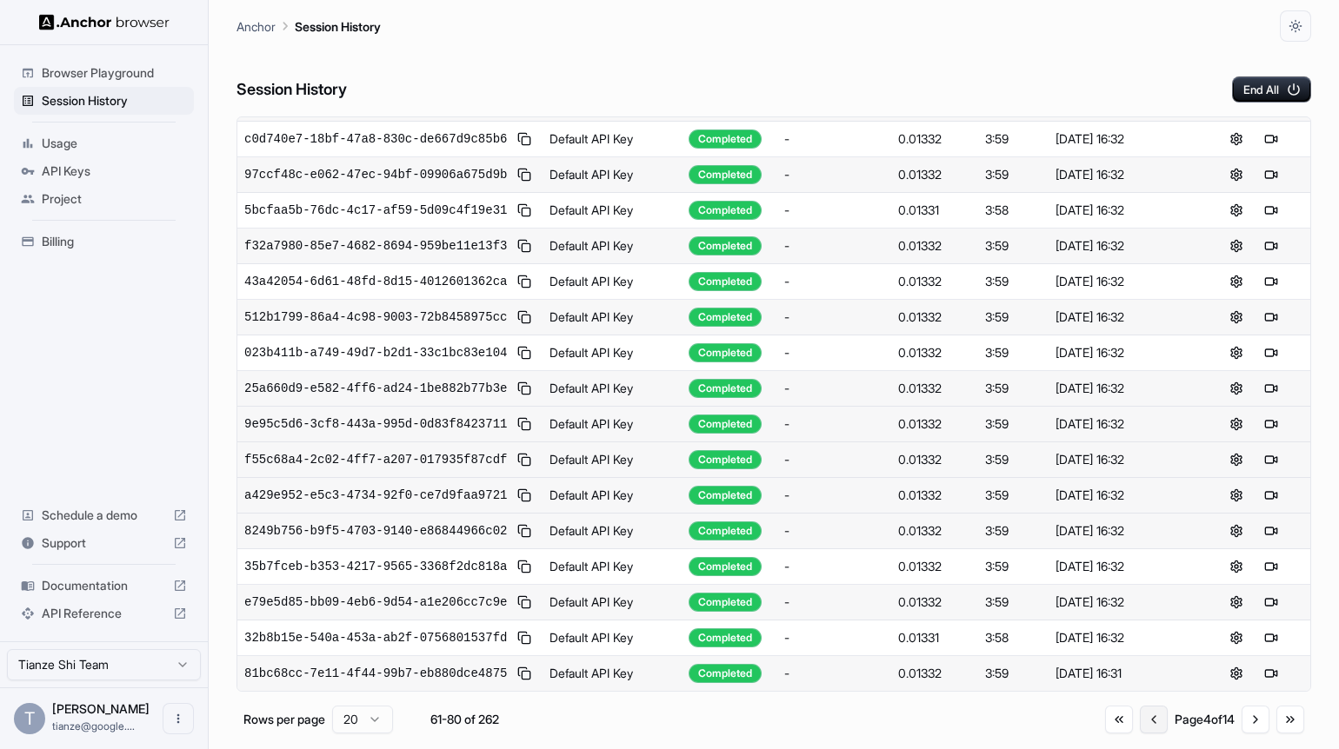
click at [1140, 733] on button "Go to previous page" at bounding box center [1154, 720] width 28 height 28
click at [1124, 733] on div "Go to first page Go to previous page Page 1 of 14 Go to next page Go to last pa…" at bounding box center [1206, 720] width 196 height 28
click at [1119, 734] on div "Go to first page Go to previous page Page 1 of 14 Go to next page Go to last pa…" at bounding box center [1206, 720] width 196 height 28
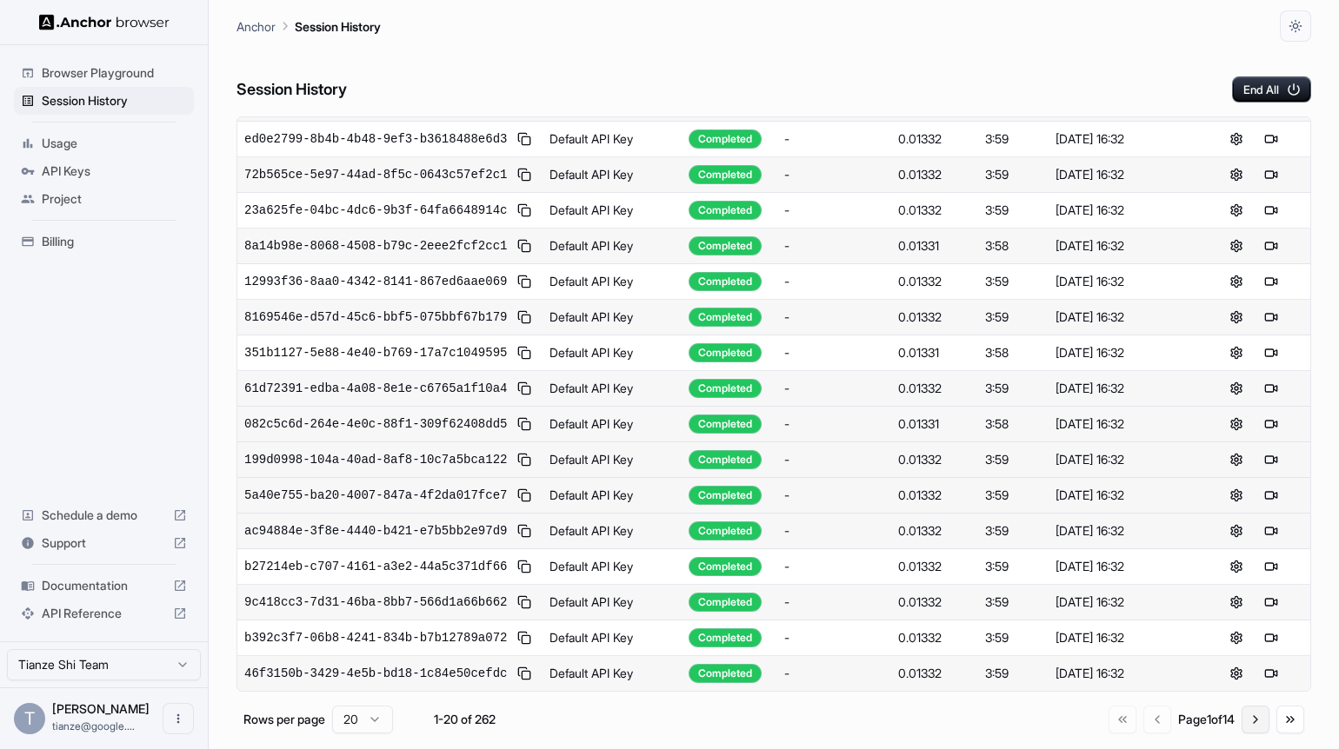
click at [1243, 728] on button "Go to next page" at bounding box center [1255, 720] width 28 height 28
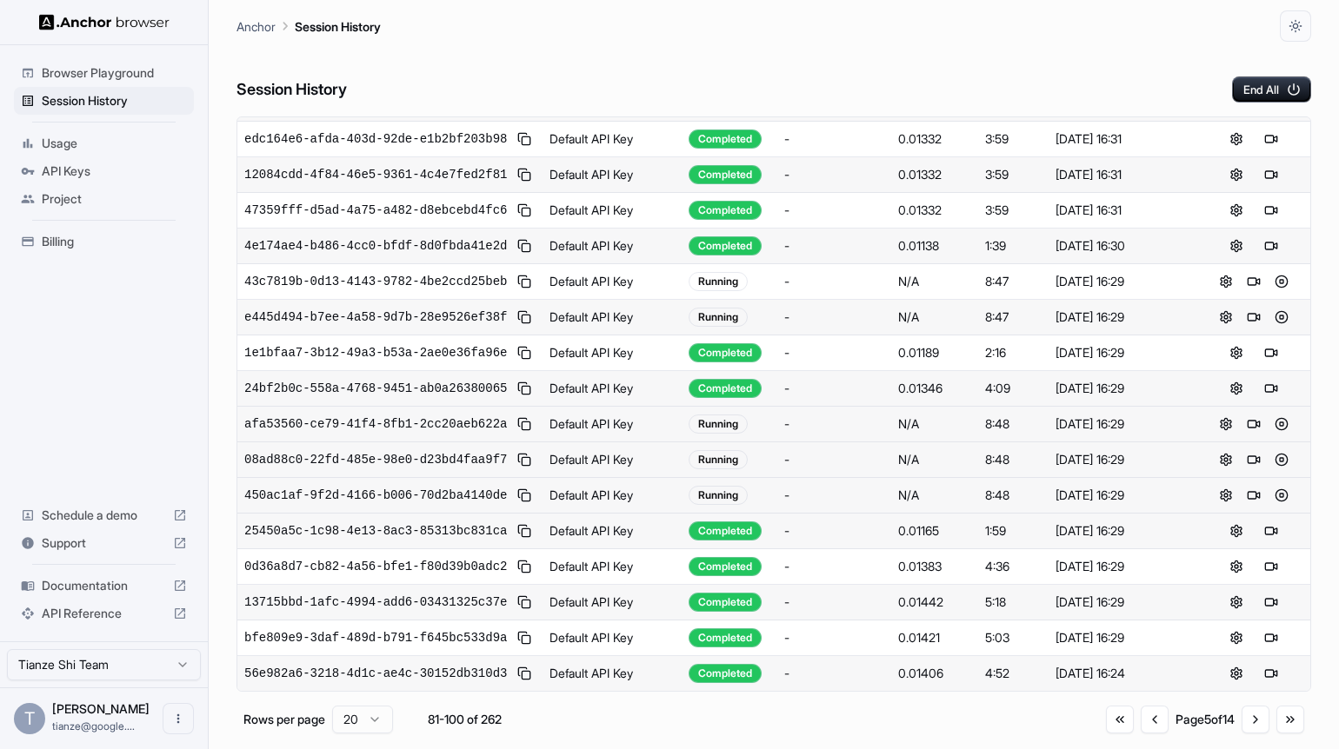
scroll to position [0, 0]
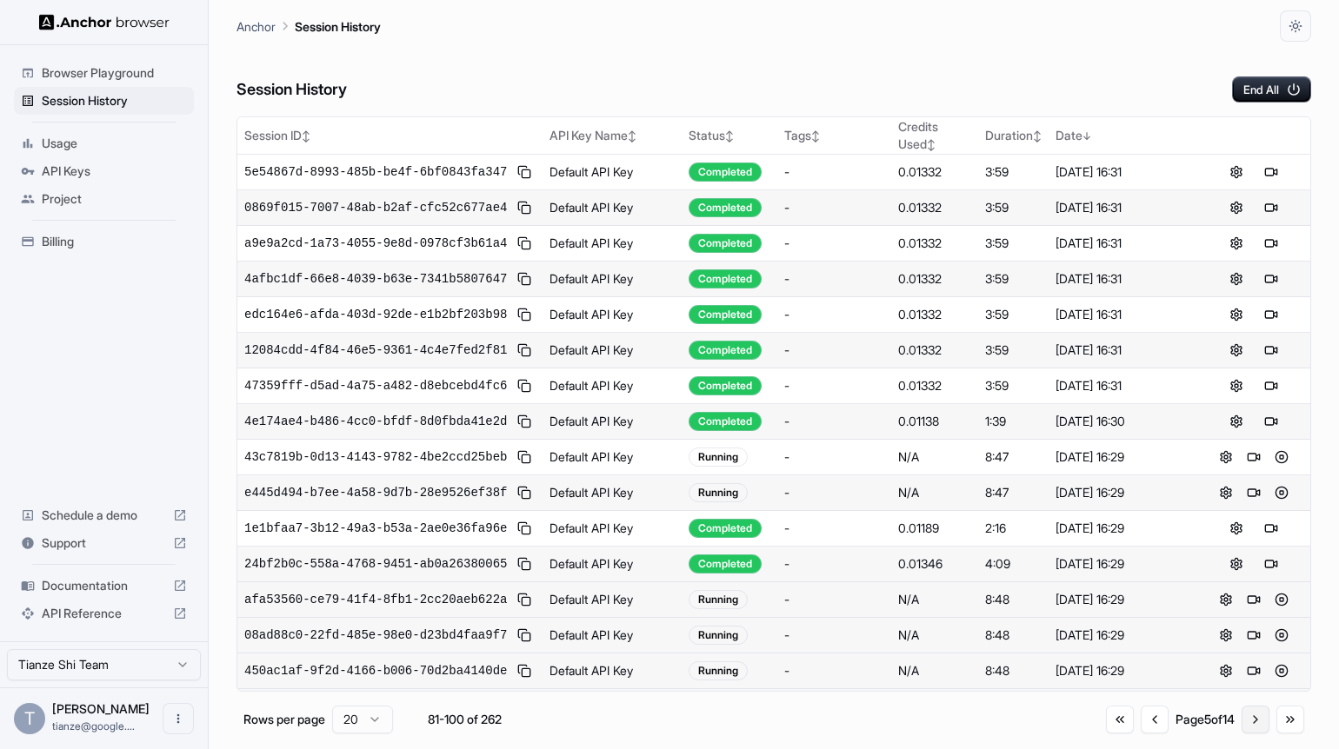
click at [1244, 728] on button "Go to next page" at bounding box center [1255, 720] width 28 height 28
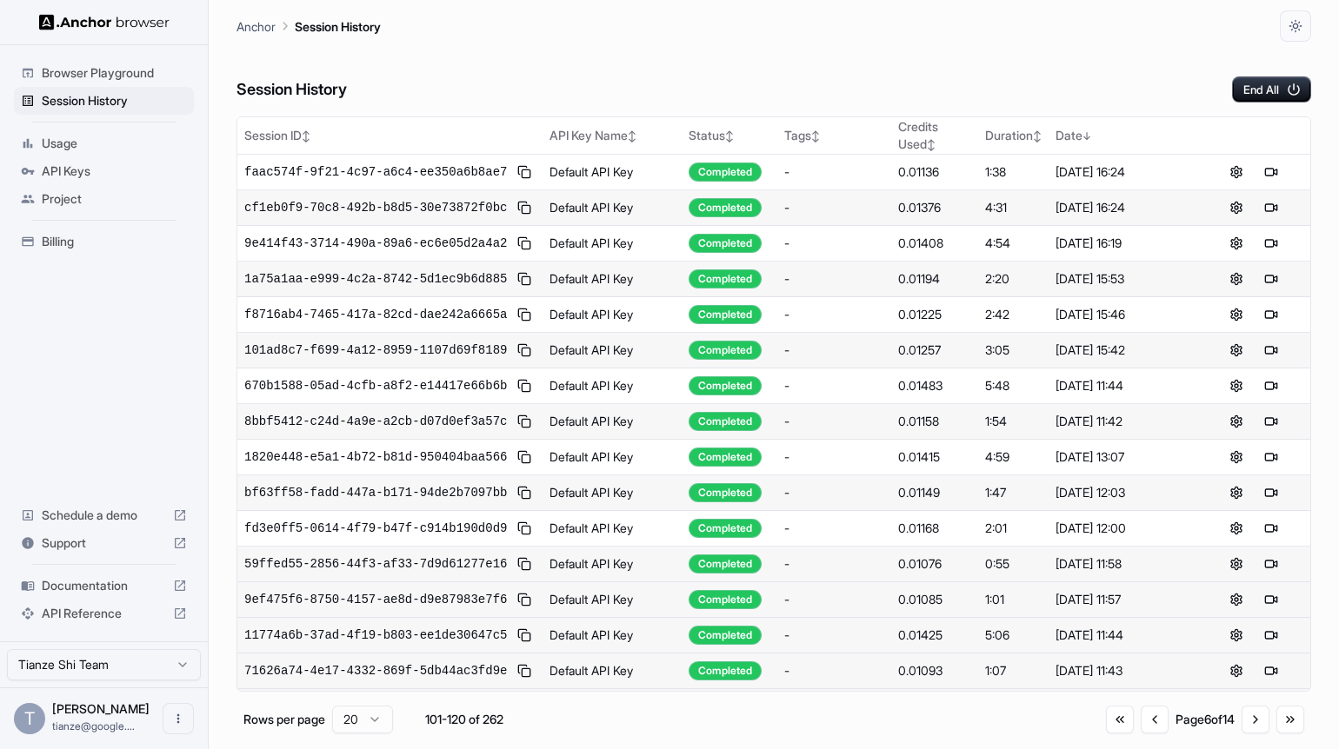
scroll to position [580, 0]
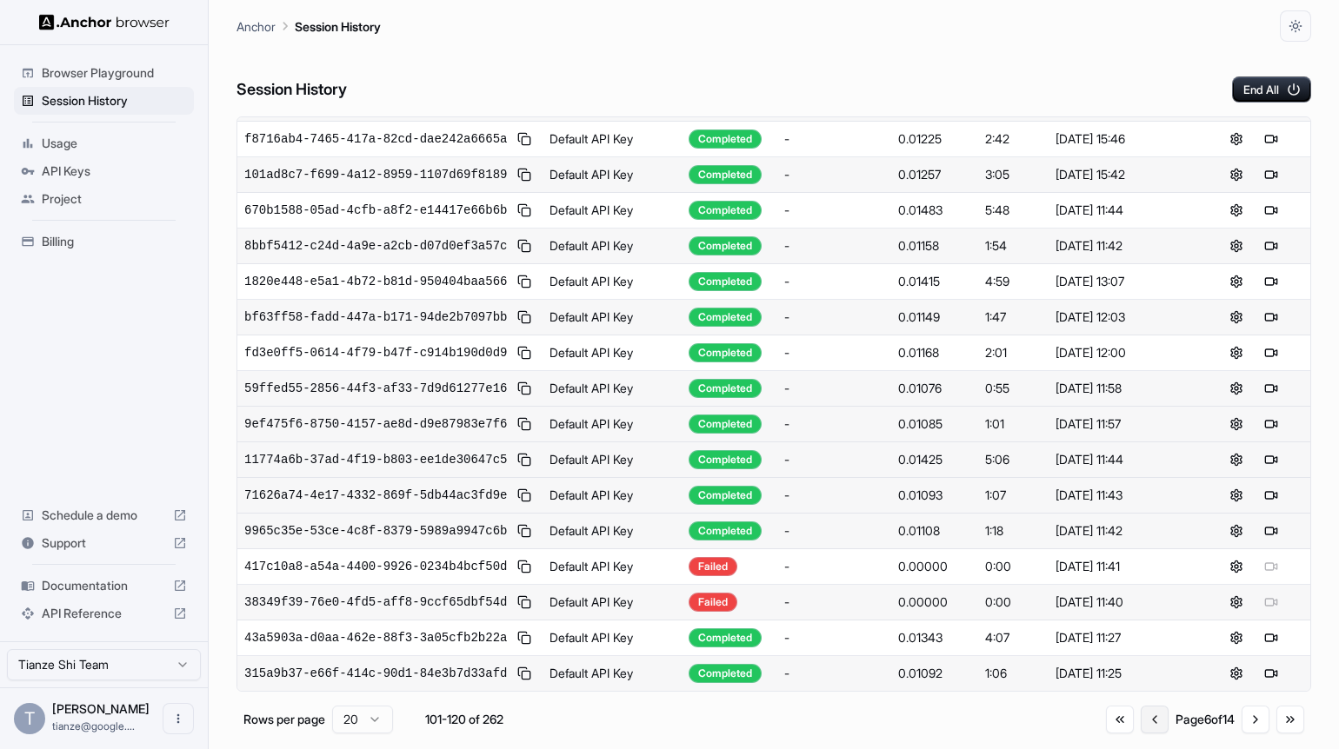
click at [1140, 732] on button "Go to previous page" at bounding box center [1154, 720] width 28 height 28
